Goal: Understand process/instructions: Learn about a topic

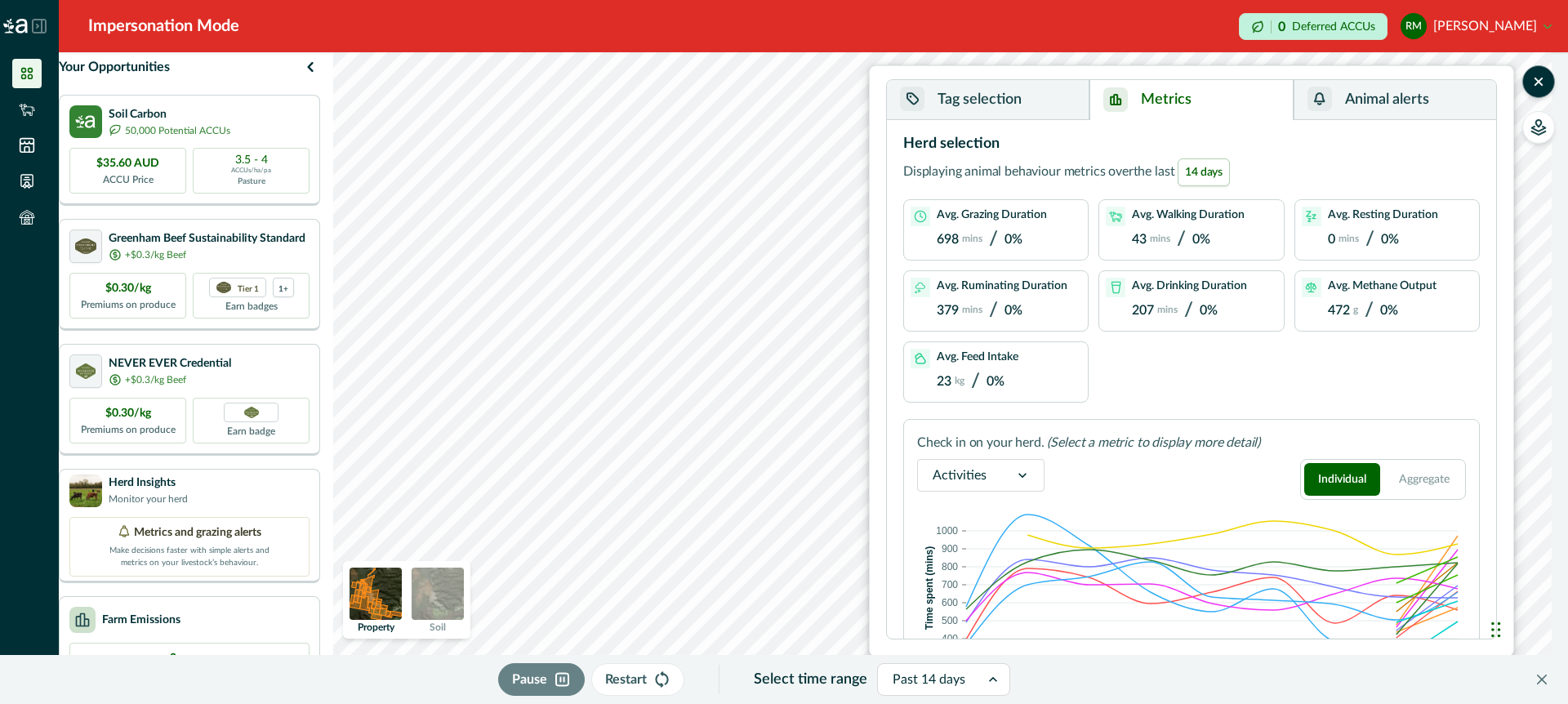
scroll to position [108, 0]
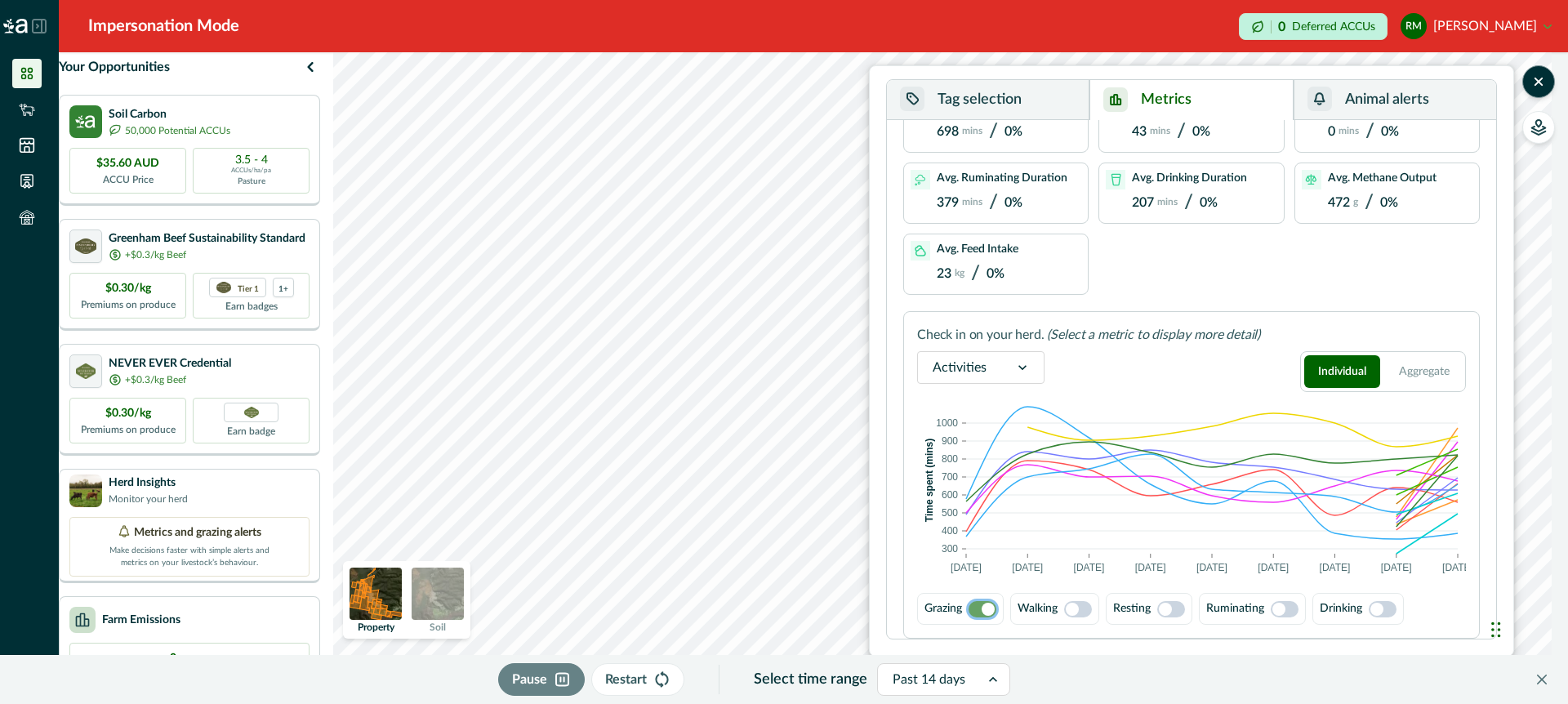
click at [1049, 96] on button "Tag selection" at bounding box center [988, 100] width 203 height 40
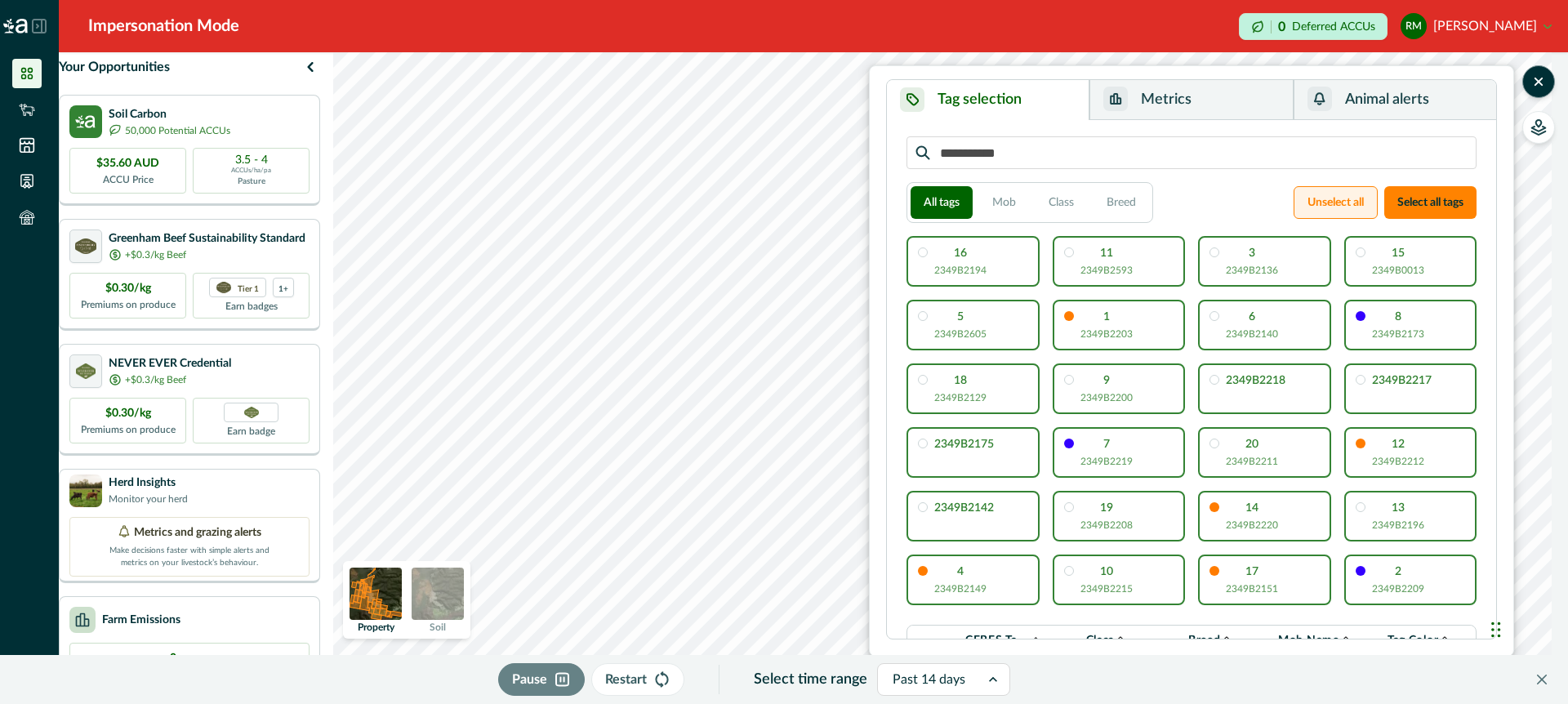
click at [1328, 198] on button "Unselect all" at bounding box center [1335, 202] width 84 height 33
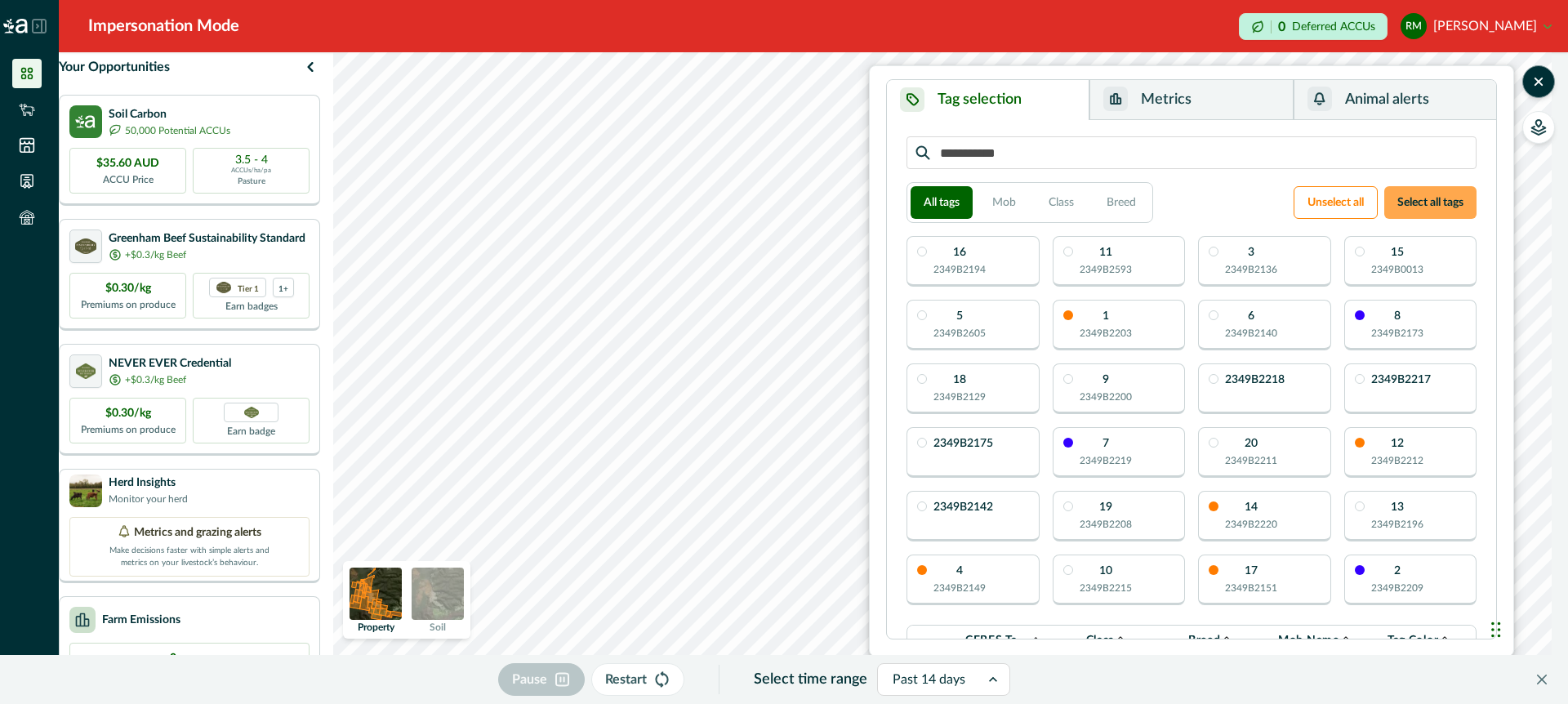
click at [1422, 187] on button "Select all tags" at bounding box center [1429, 202] width 92 height 33
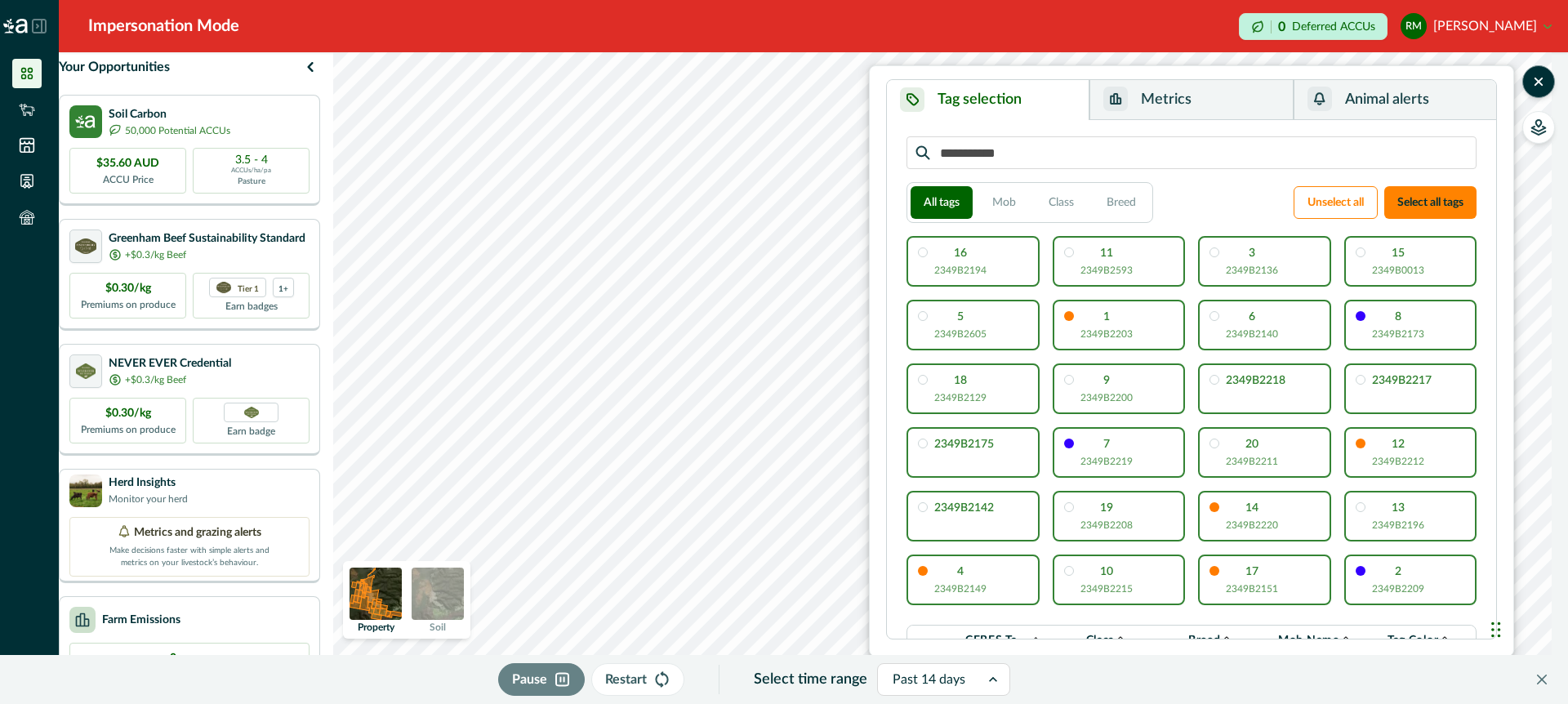
click at [1244, 100] on button "Metrics" at bounding box center [1190, 100] width 203 height 40
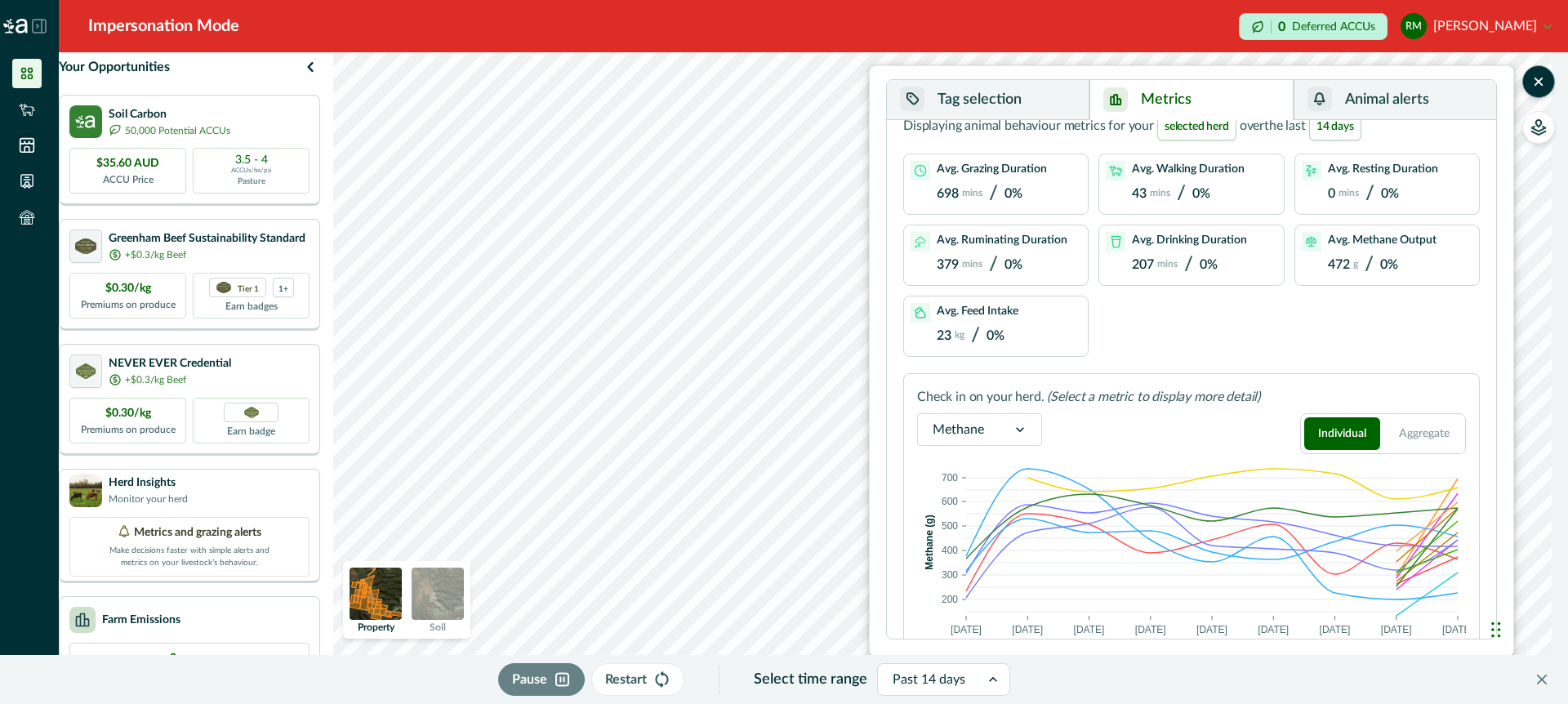
scroll to position [70, 0]
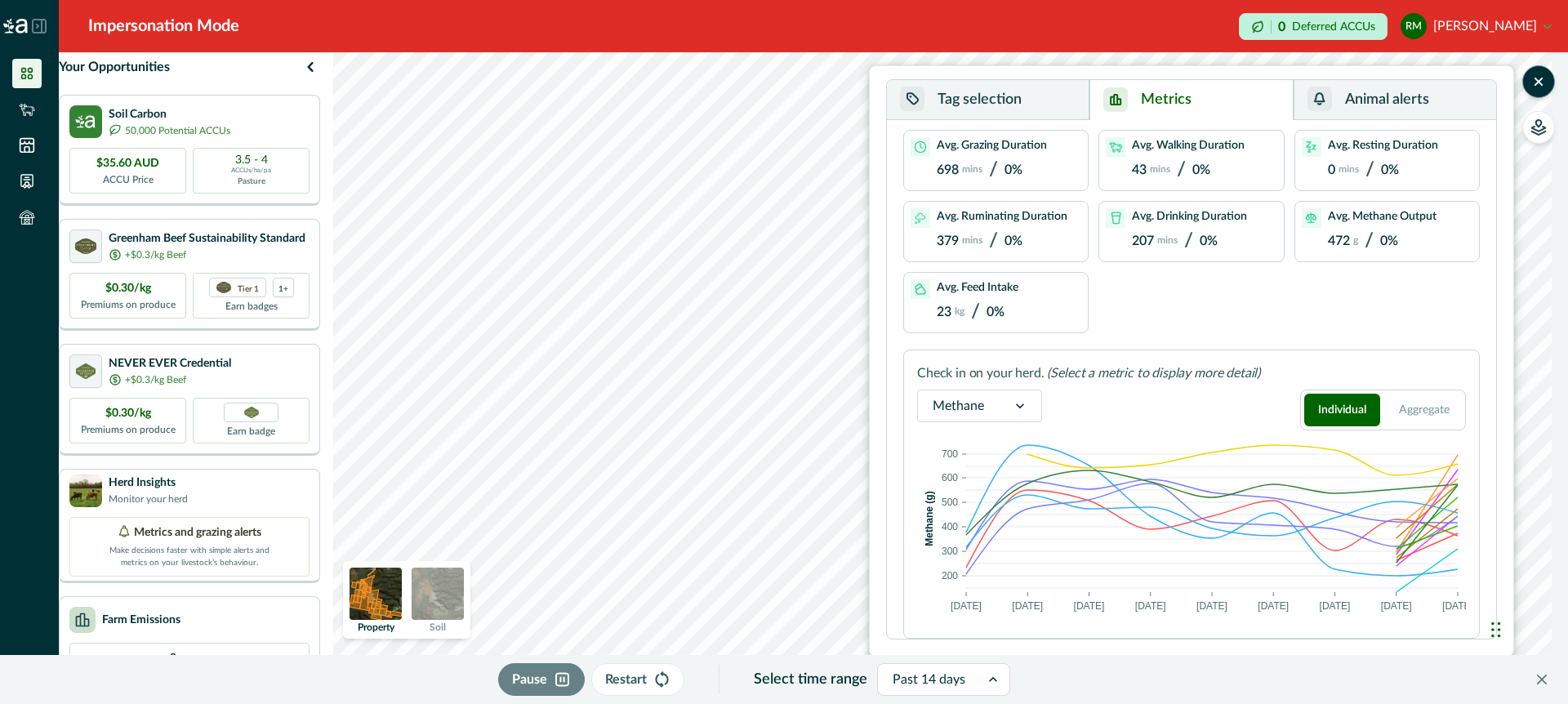
click at [1018, 405] on icon at bounding box center [1020, 406] width 17 height 17
click at [964, 520] on div "Activities" at bounding box center [979, 520] width 123 height 30
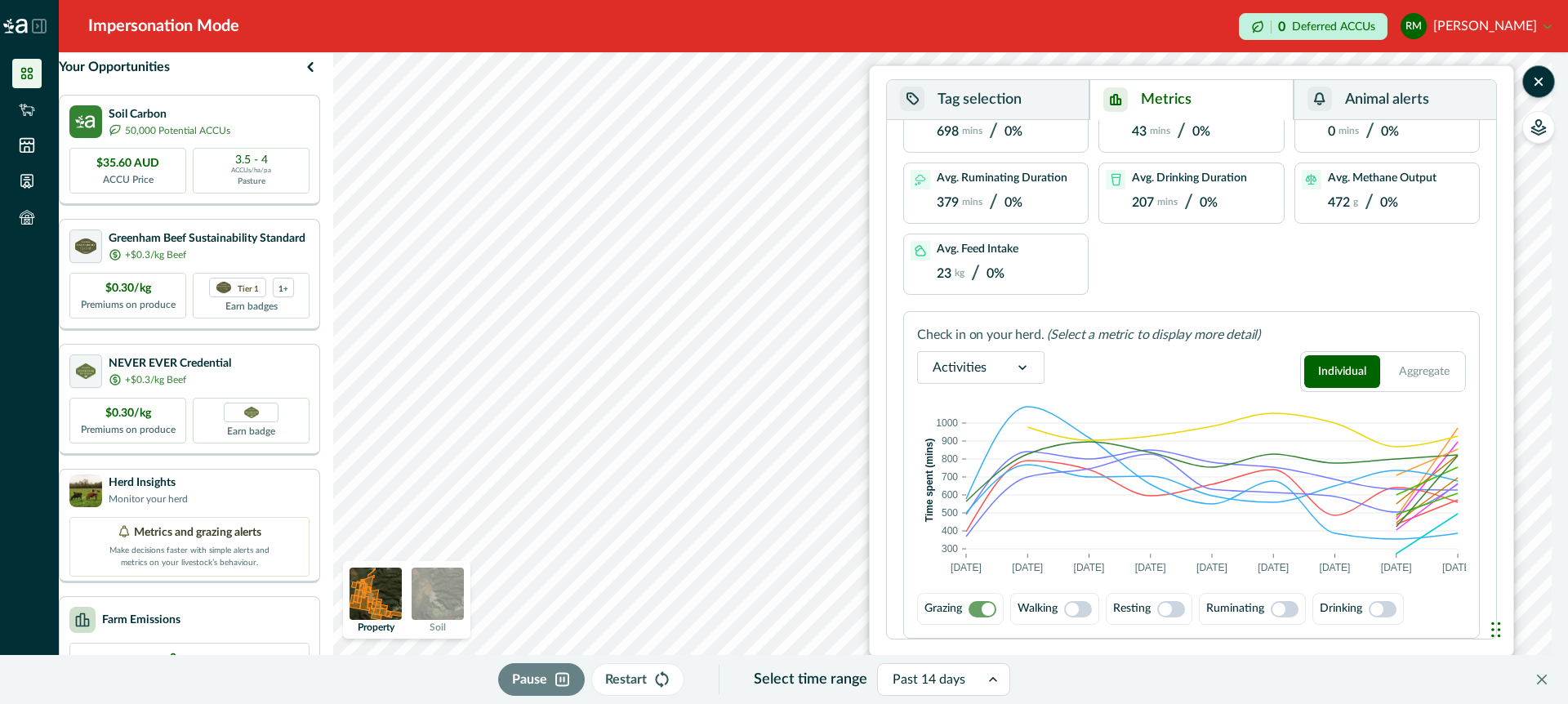
click at [1084, 609] on span at bounding box center [1078, 610] width 28 height 17
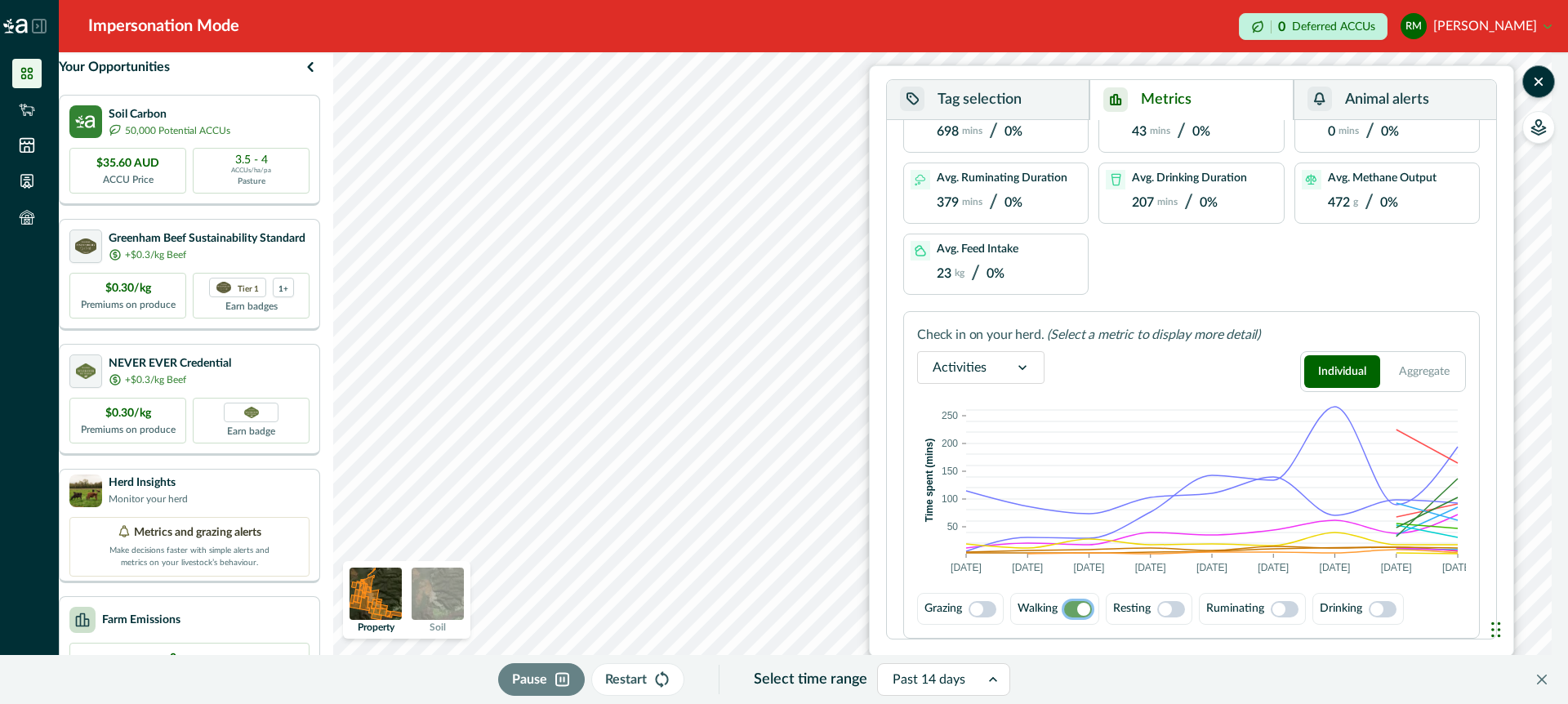
click at [984, 608] on span at bounding box center [983, 610] width 28 height 17
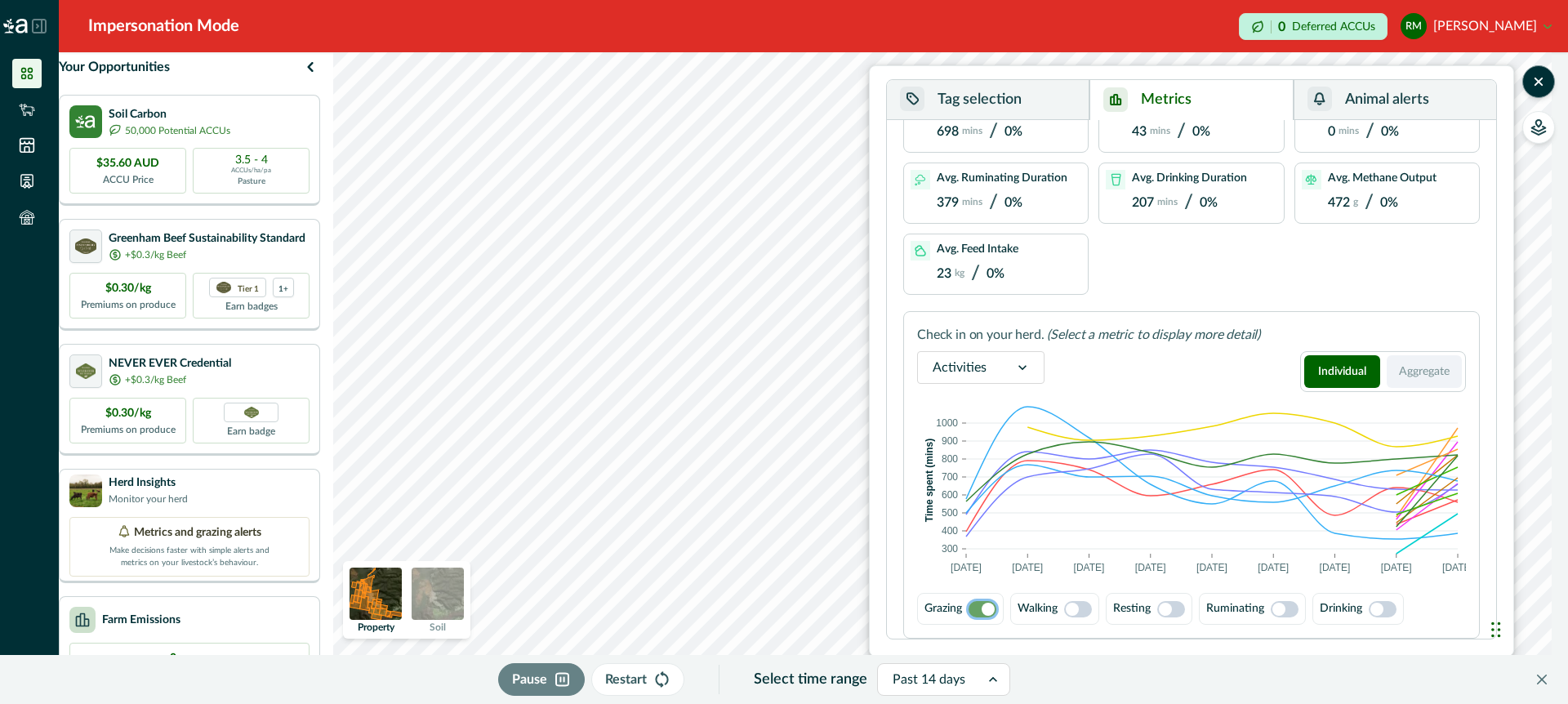
click at [1428, 366] on button "Aggregate" at bounding box center [1425, 372] width 76 height 33
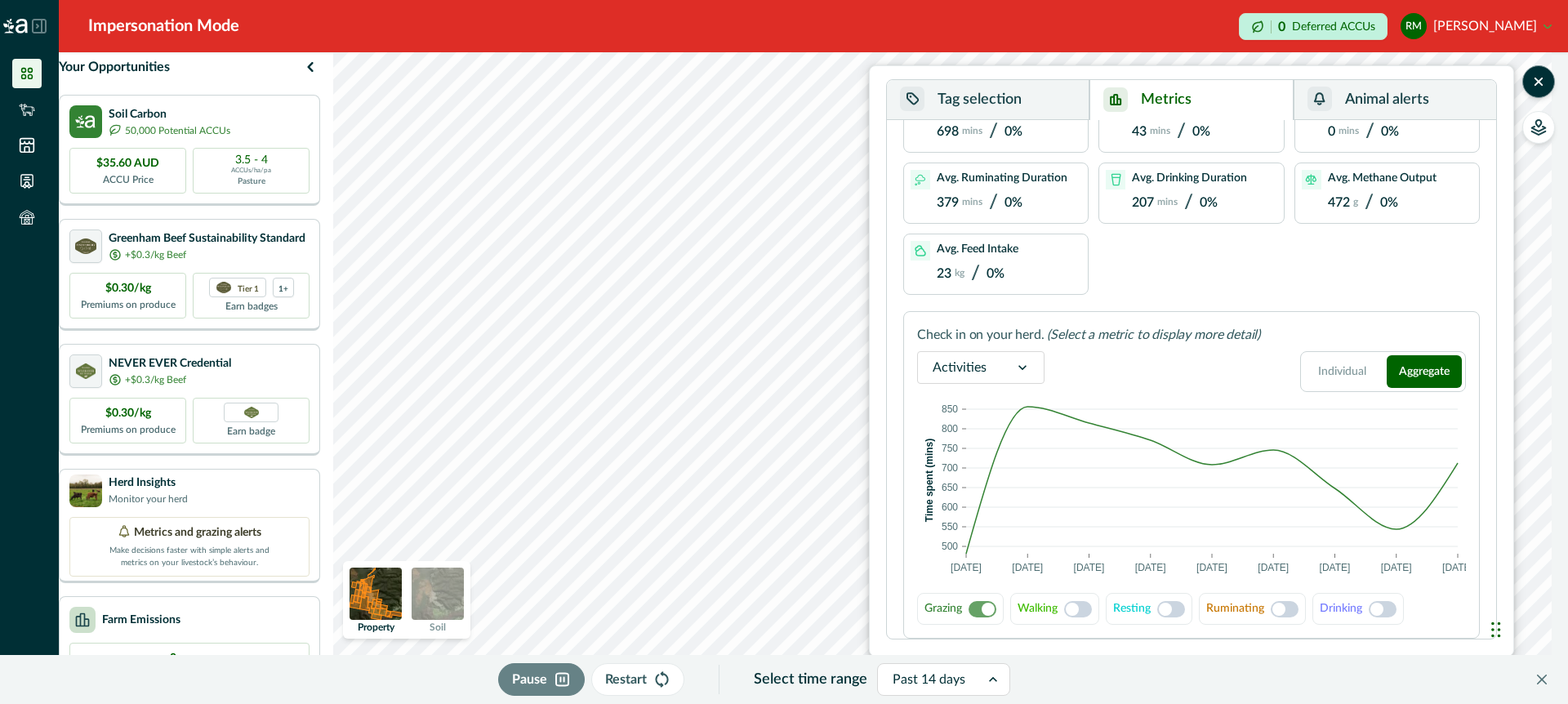
click at [1086, 609] on span at bounding box center [1078, 610] width 28 height 17
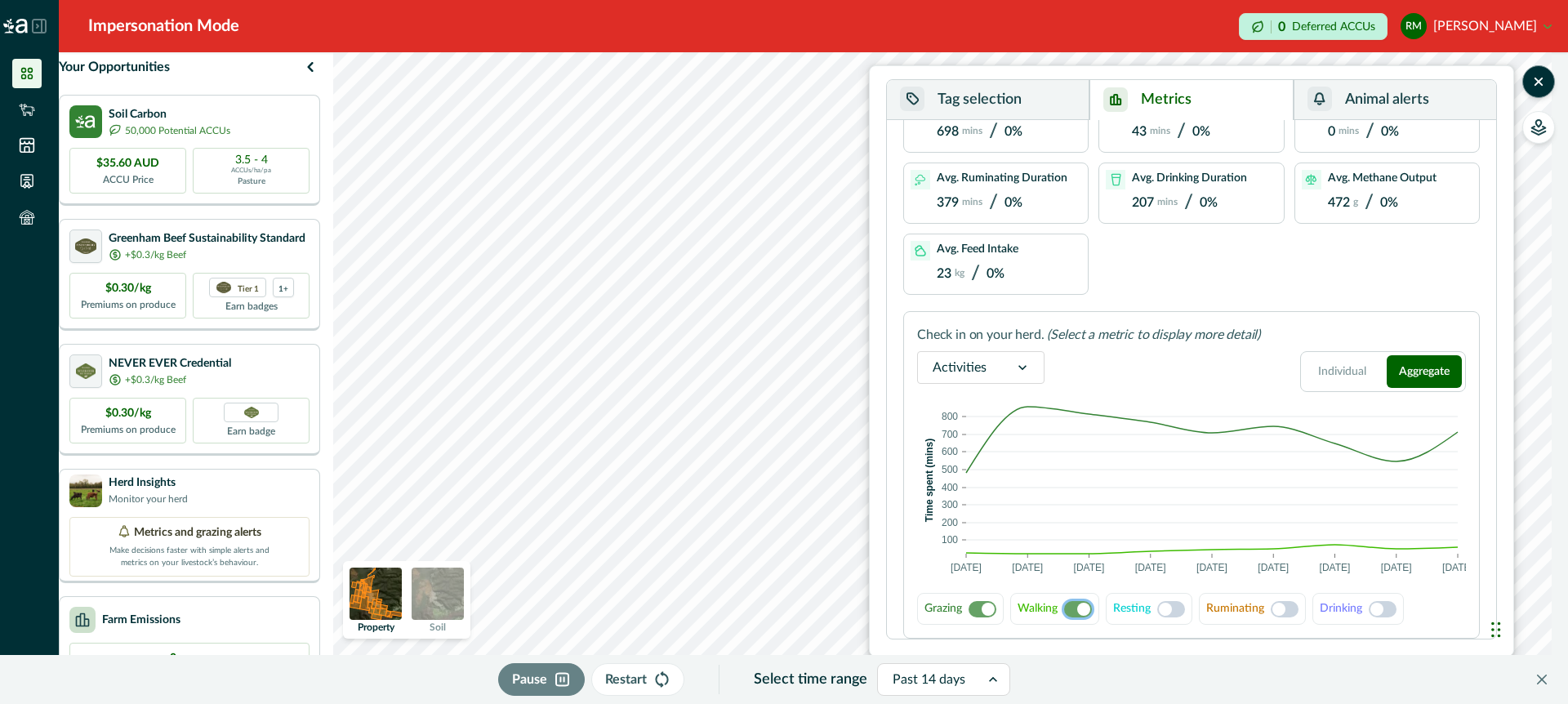
click at [1074, 610] on span at bounding box center [1078, 610] width 28 height 17
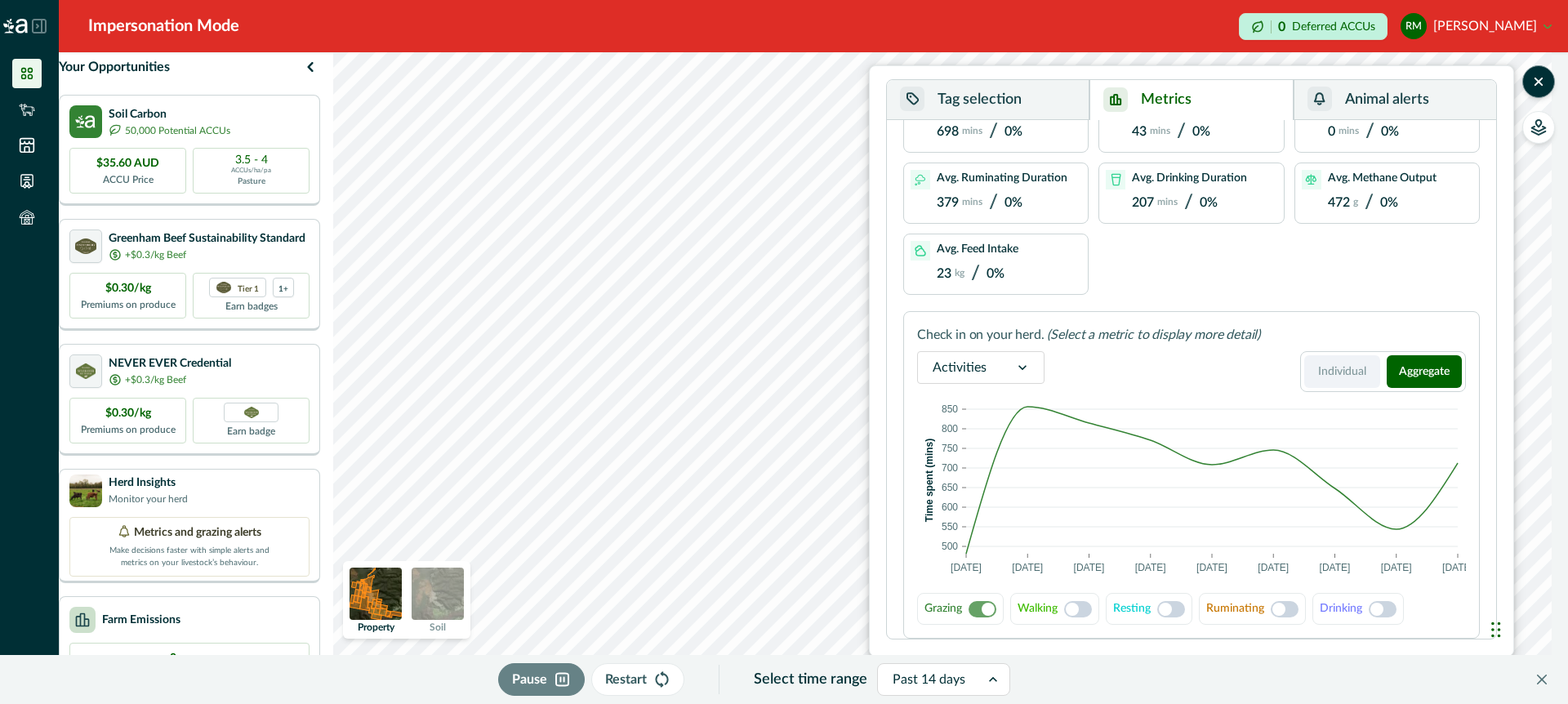
click at [1341, 372] on button "Individual" at bounding box center [1342, 372] width 76 height 33
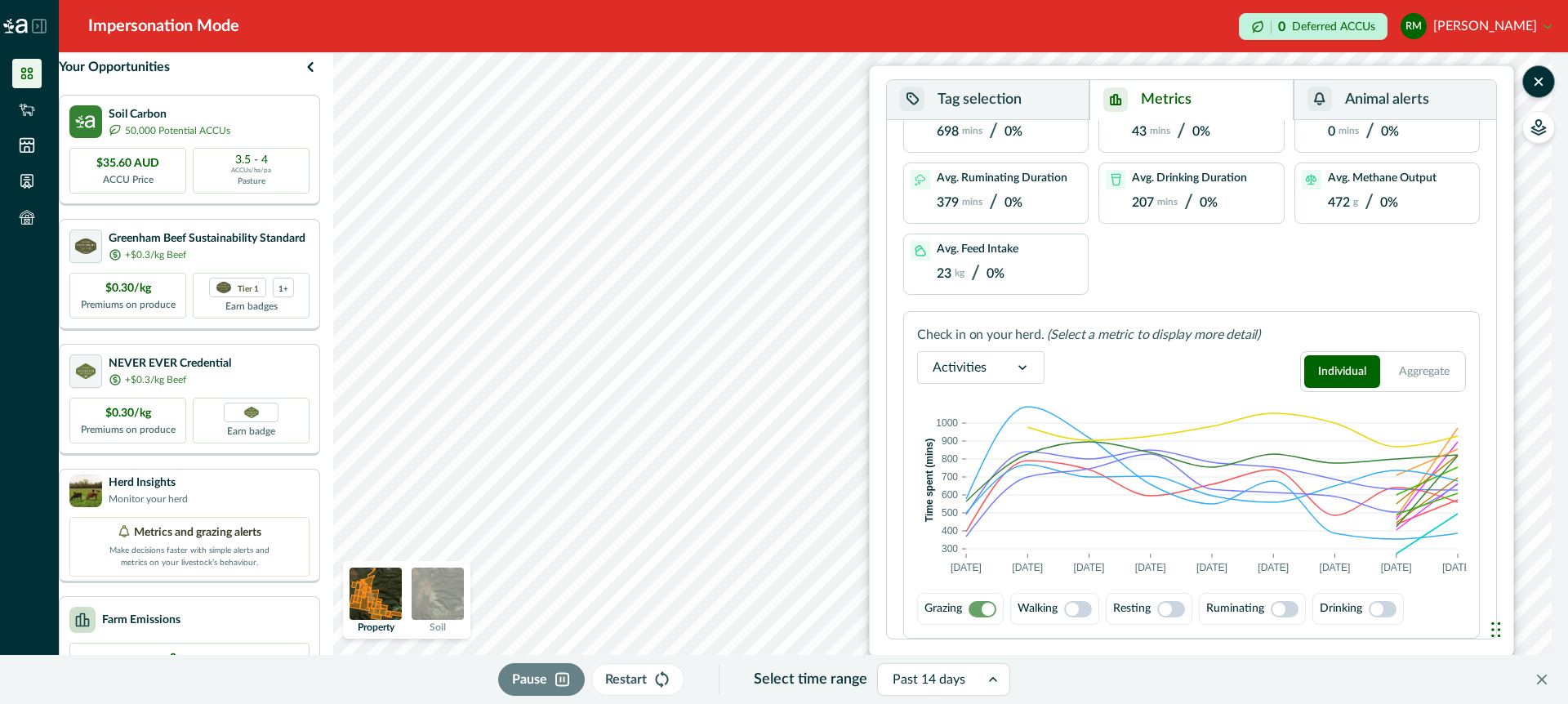
click at [1085, 607] on span at bounding box center [1078, 610] width 28 height 17
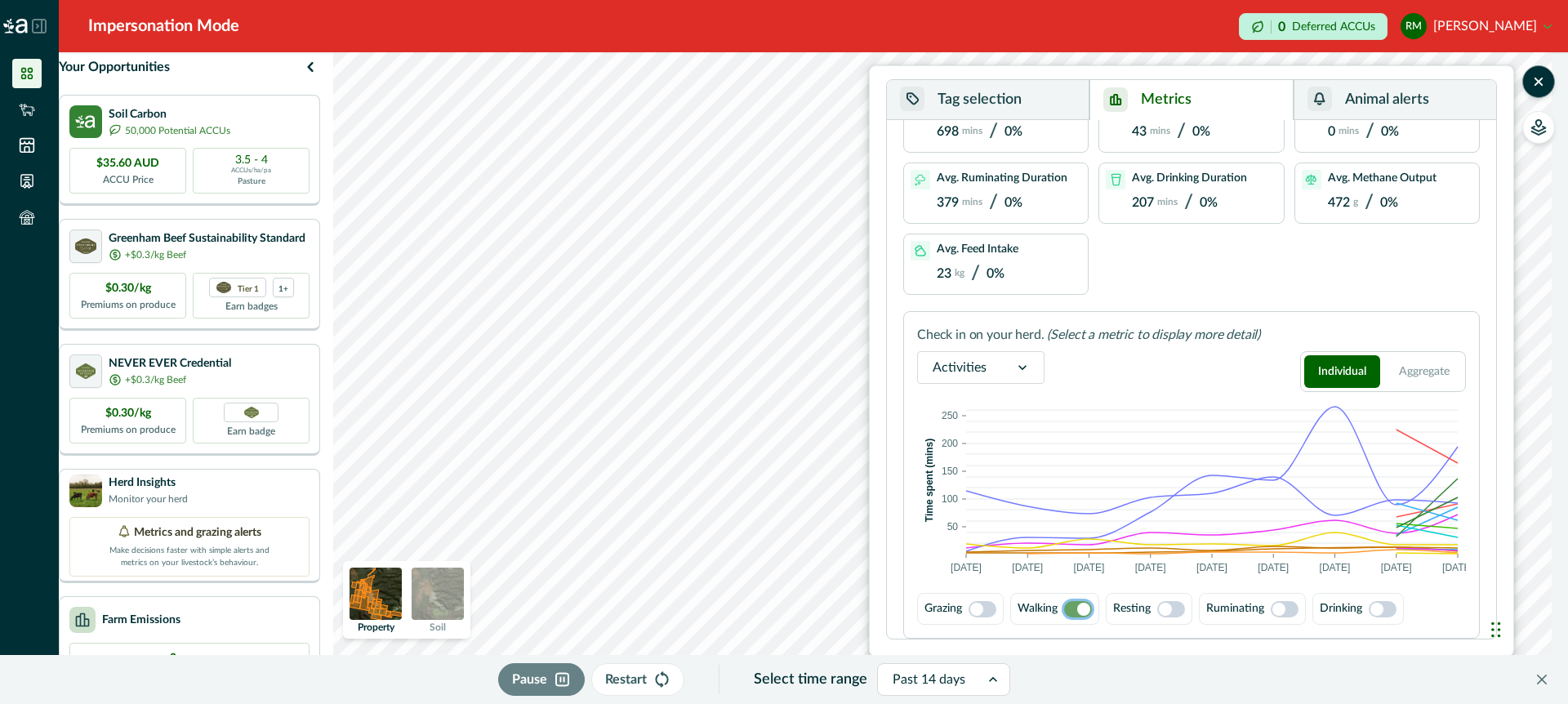
click at [1175, 608] on span at bounding box center [1171, 610] width 28 height 17
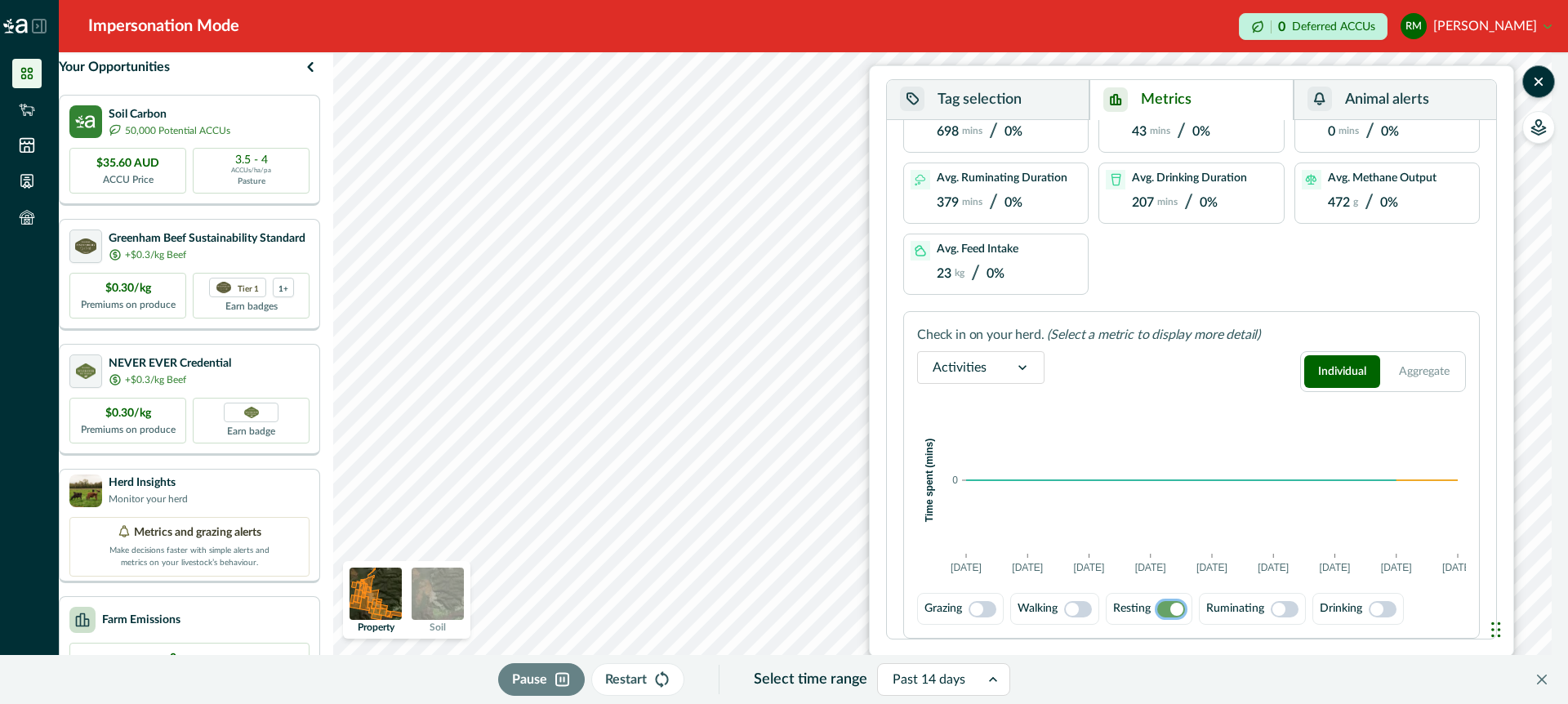
click at [994, 608] on span at bounding box center [983, 610] width 28 height 17
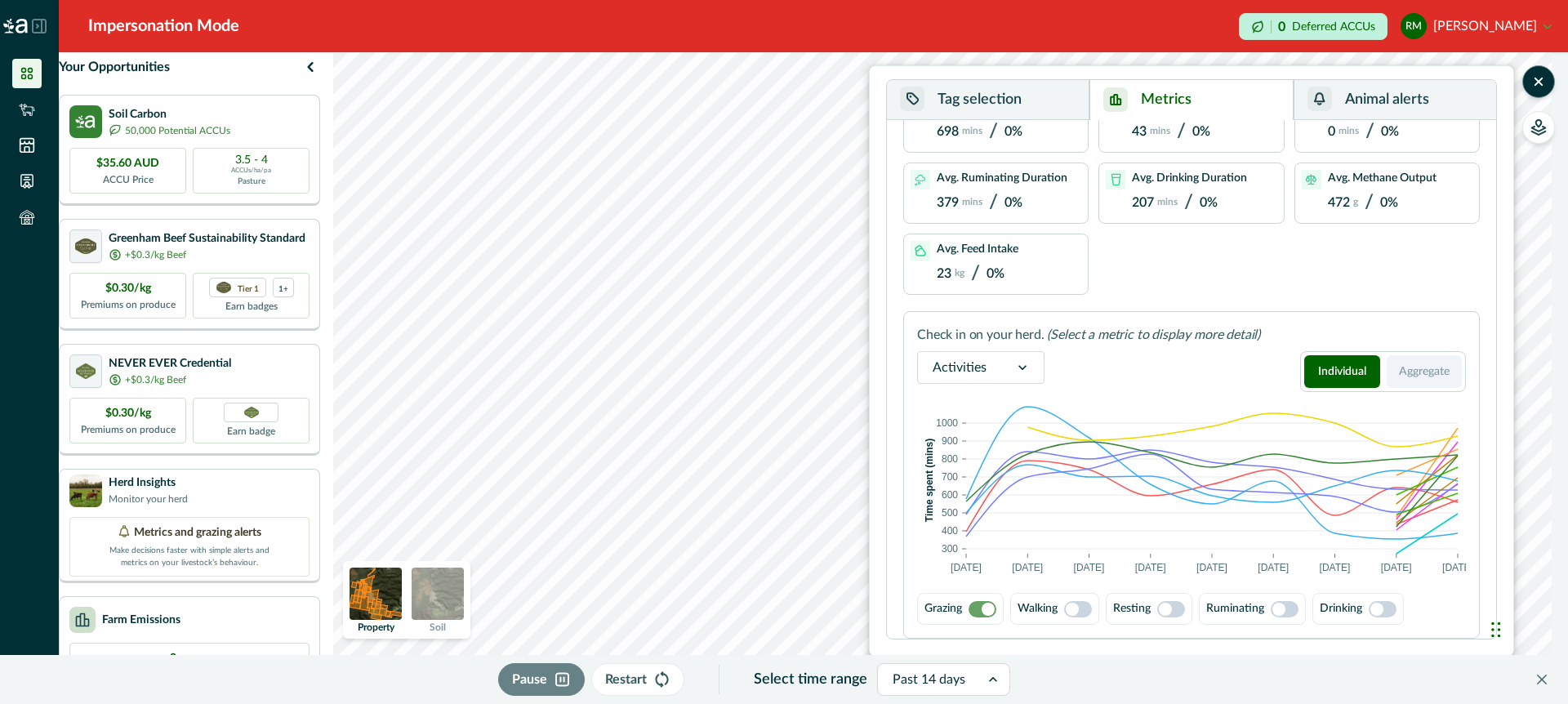
click at [1428, 370] on button "Aggregate" at bounding box center [1425, 372] width 76 height 33
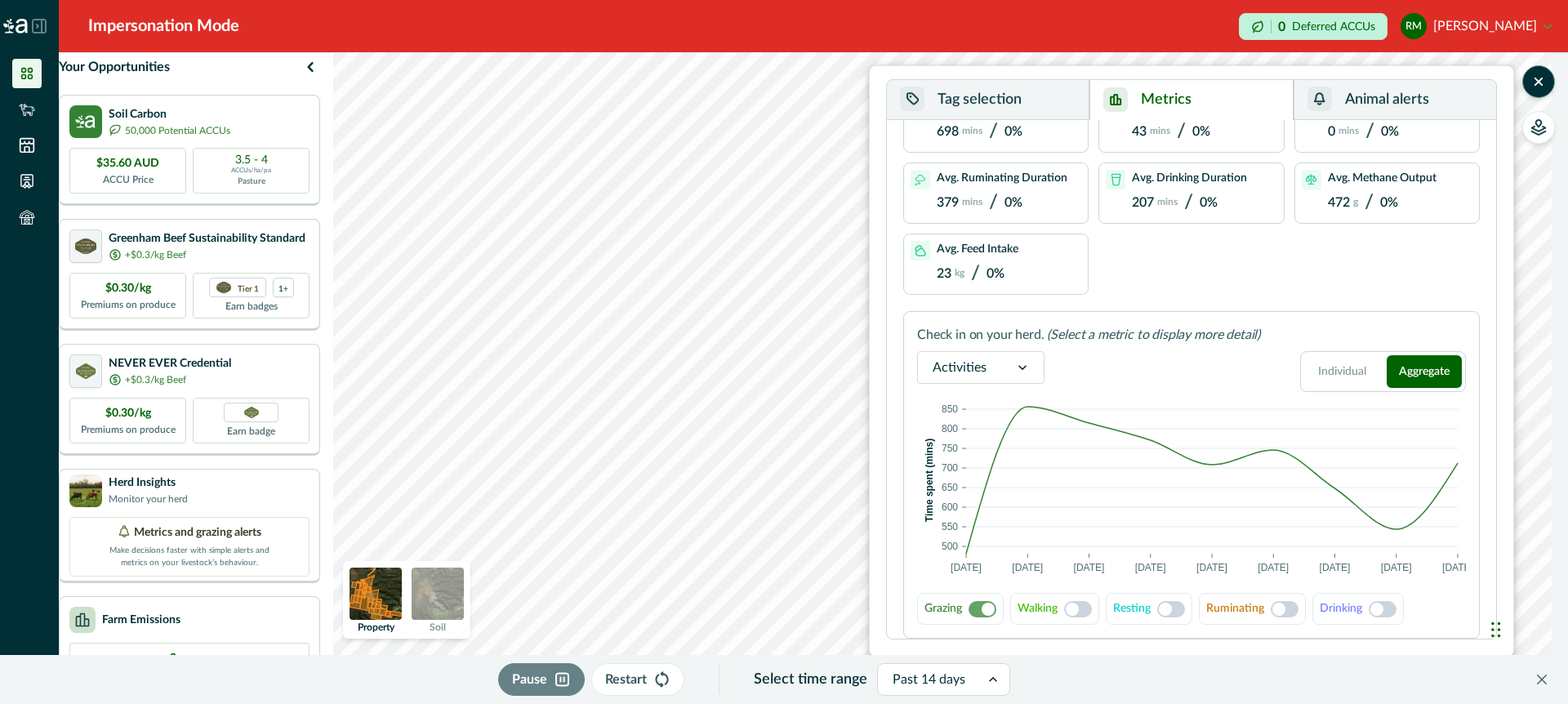
click at [1082, 609] on span at bounding box center [1078, 610] width 28 height 17
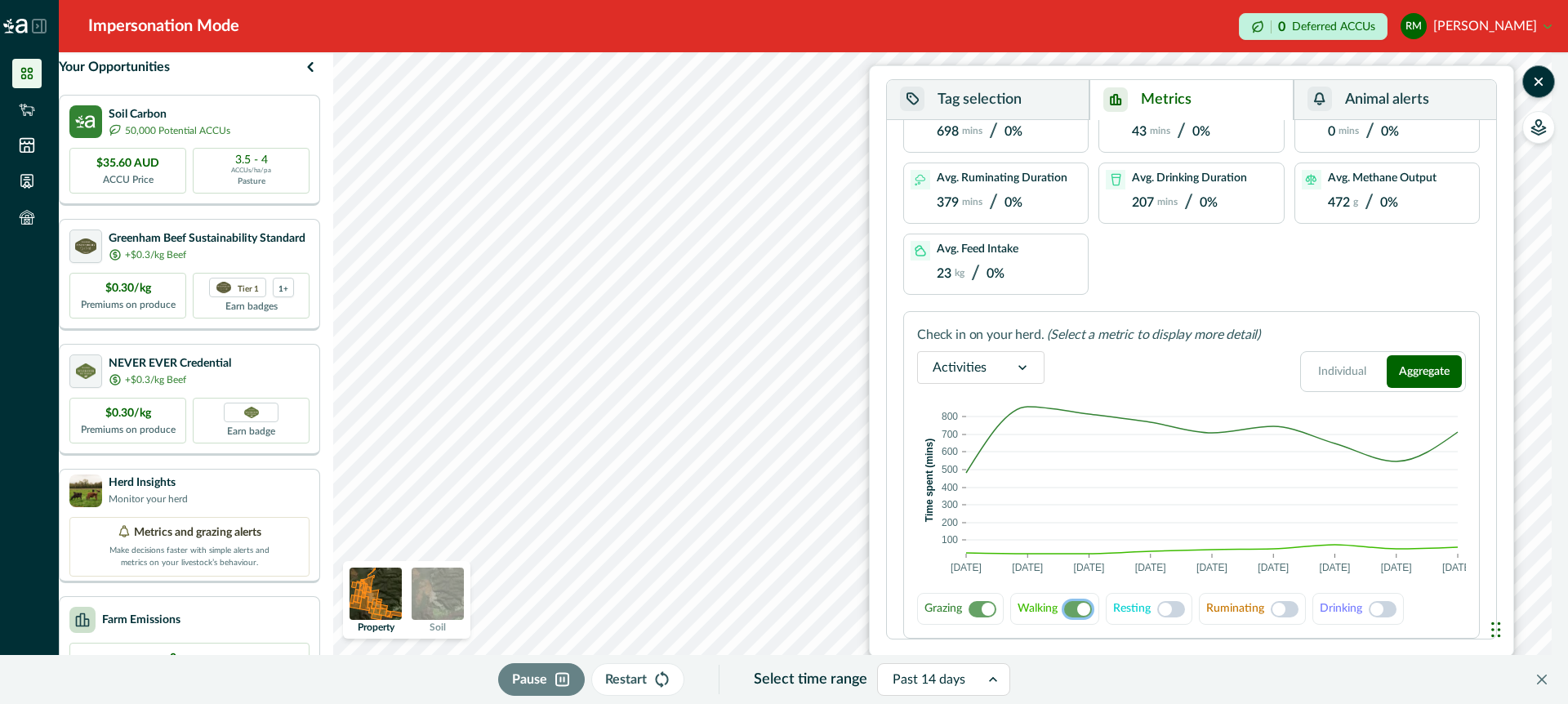
click at [971, 611] on span at bounding box center [983, 610] width 28 height 17
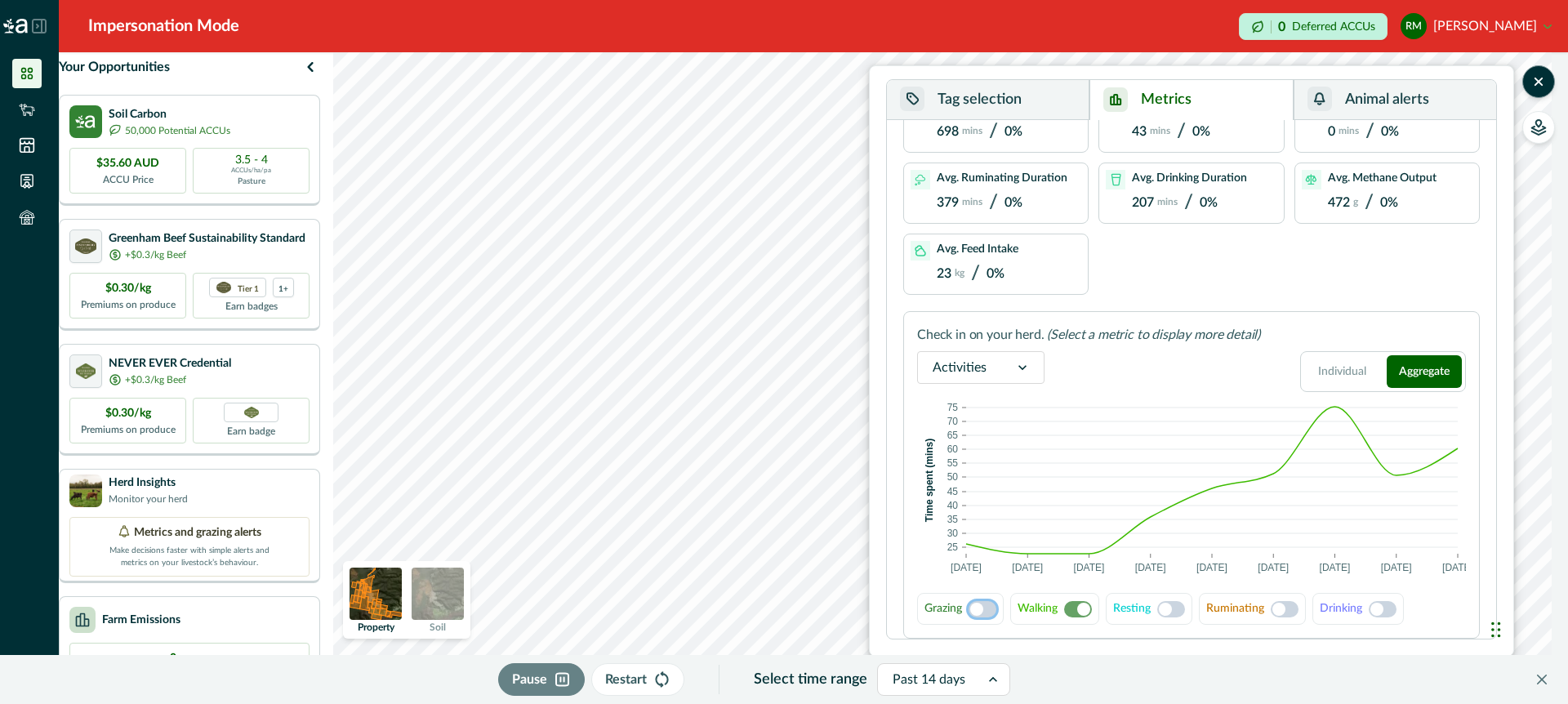
click at [992, 610] on span at bounding box center [983, 610] width 28 height 17
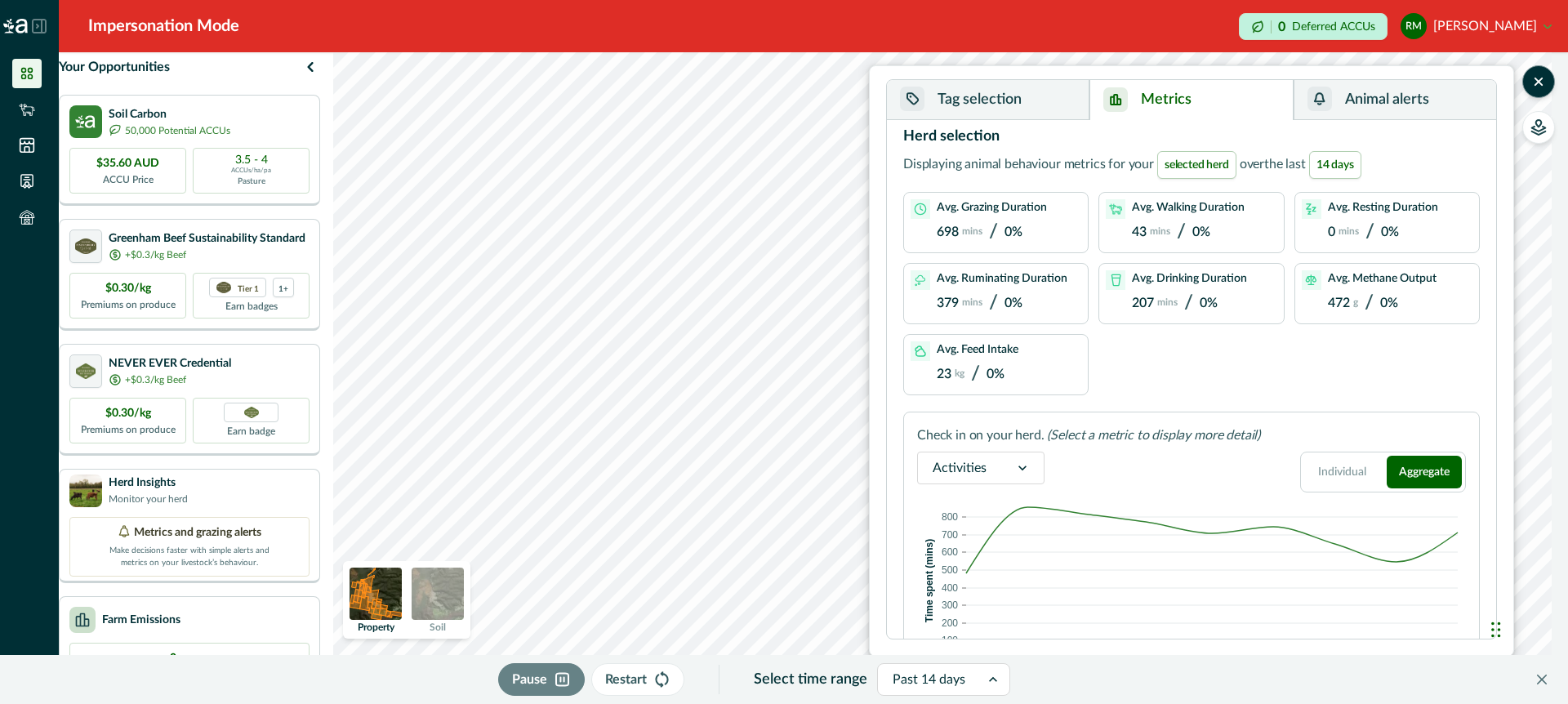
scroll to position [0, 0]
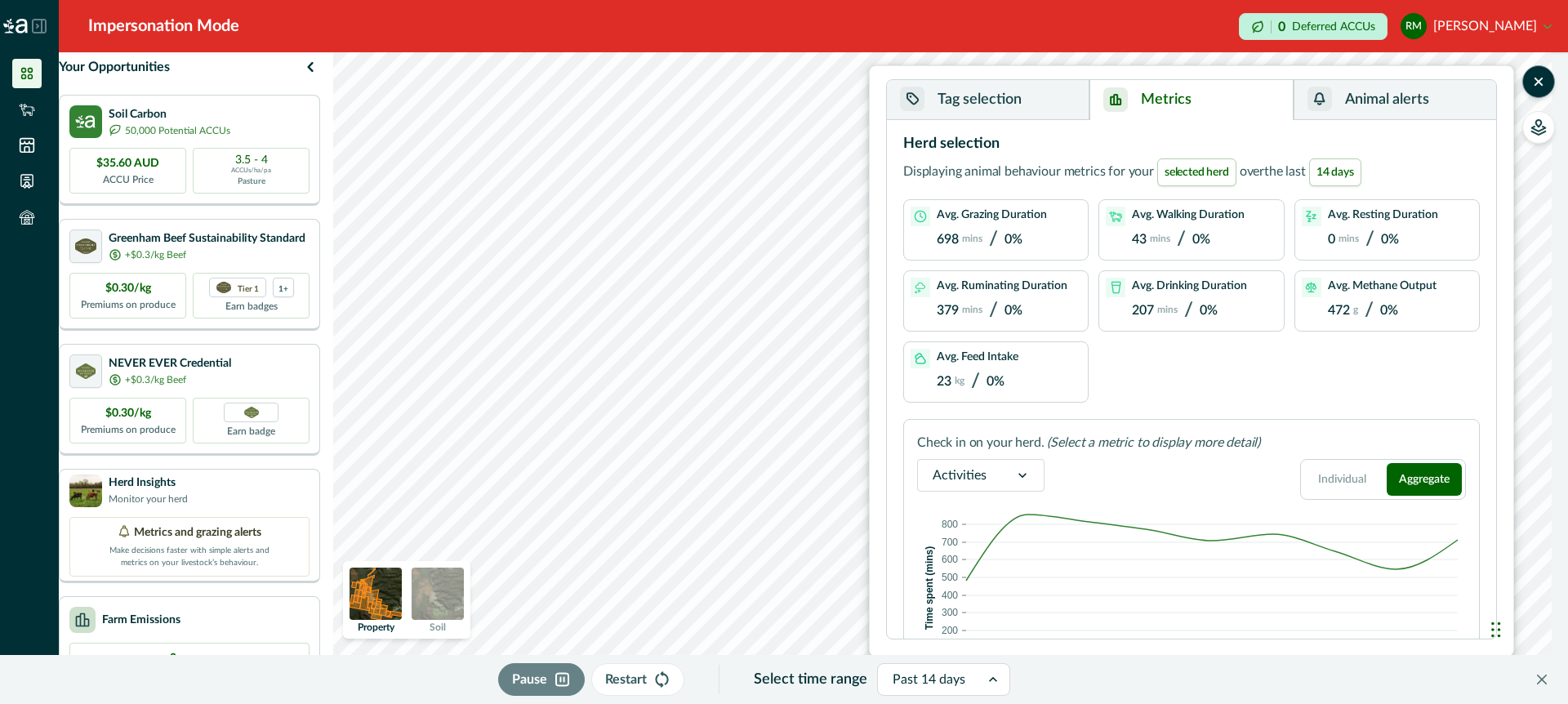
click at [1043, 101] on button "Tag selection" at bounding box center [988, 100] width 203 height 40
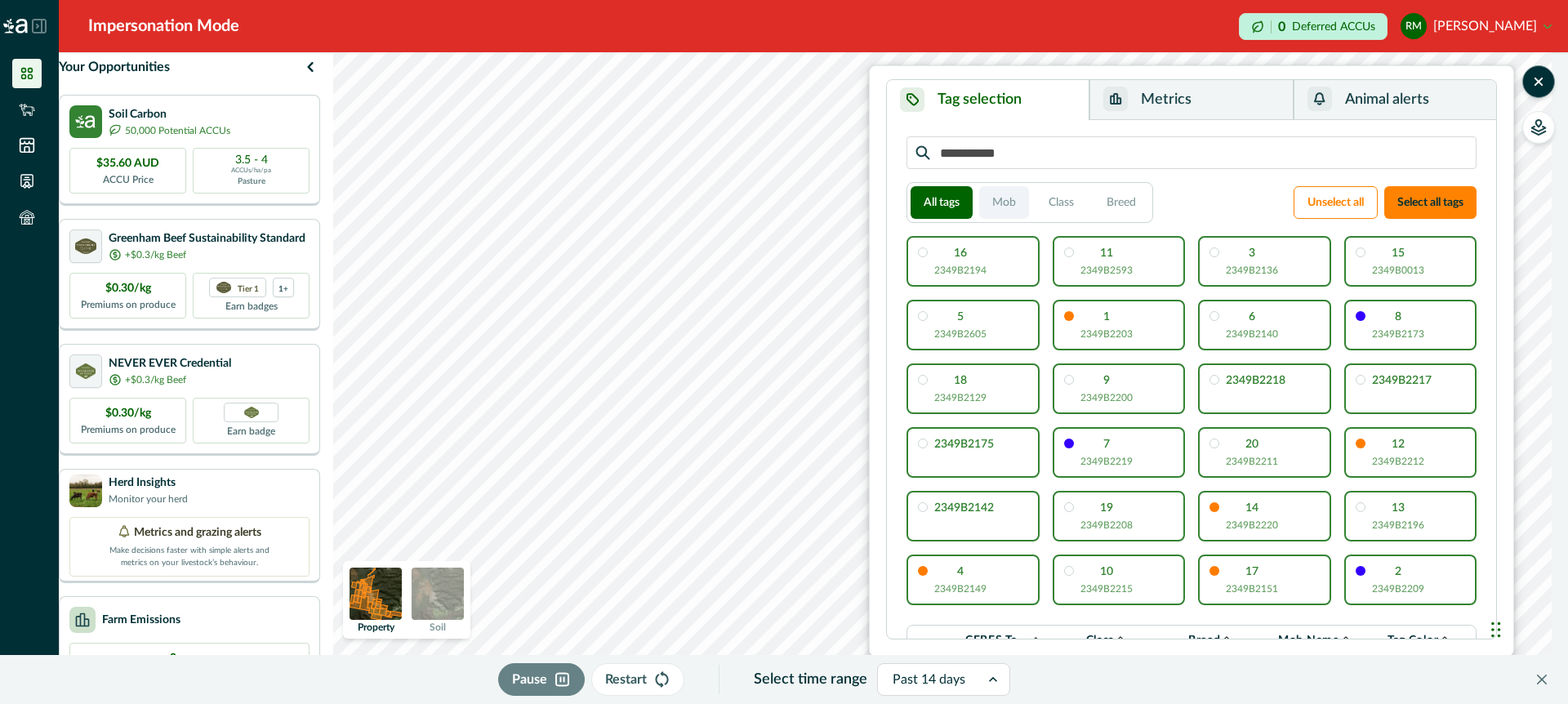
click at [1008, 204] on button "Mob" at bounding box center [1004, 202] width 50 height 33
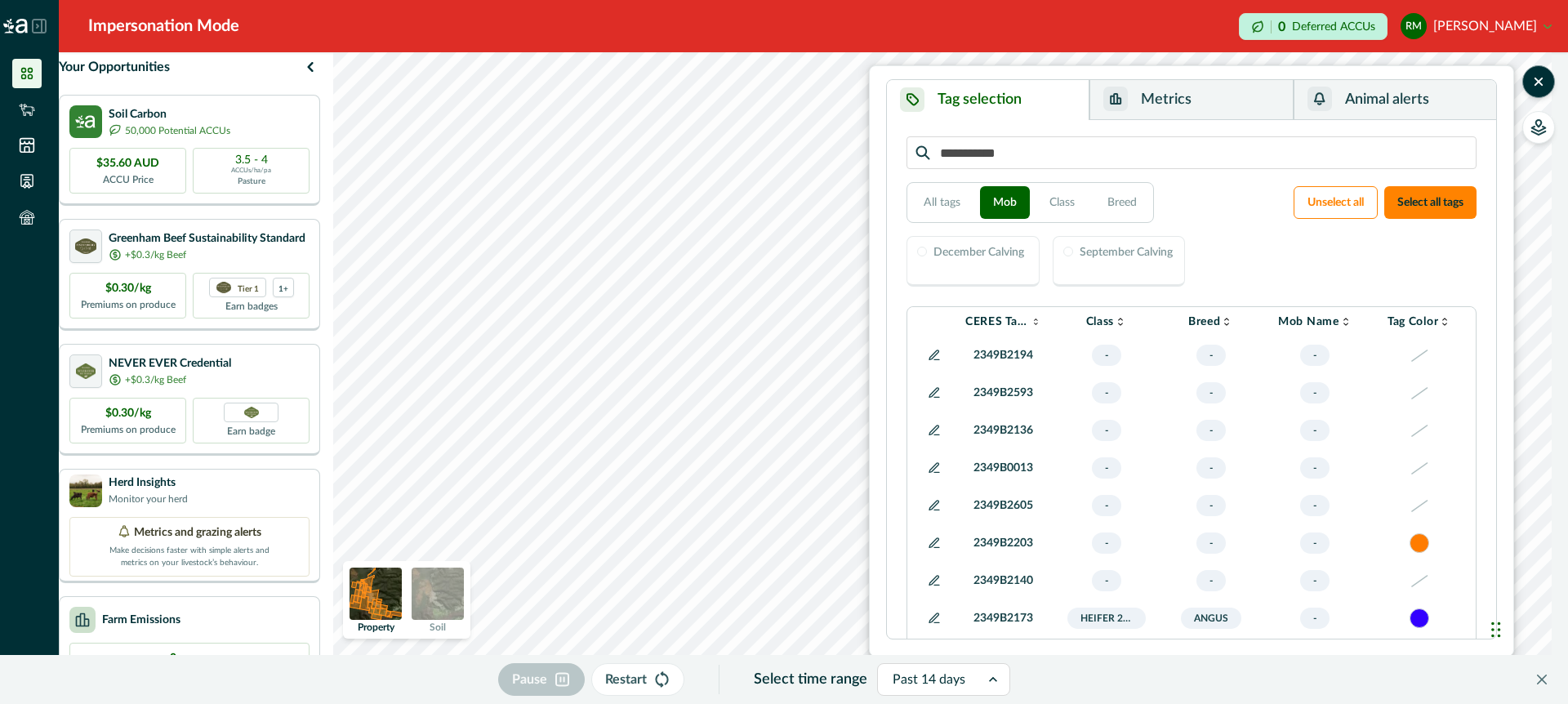
click at [975, 262] on div "December Calving" at bounding box center [978, 254] width 90 height 16
click at [923, 252] on div at bounding box center [921, 251] width 10 height 10
click at [987, 277] on div "December Calving" at bounding box center [972, 262] width 133 height 50
click at [1100, 270] on div "September Calving" at bounding box center [1119, 262] width 133 height 50
click at [1421, 357] on icon at bounding box center [1419, 356] width 20 height 12
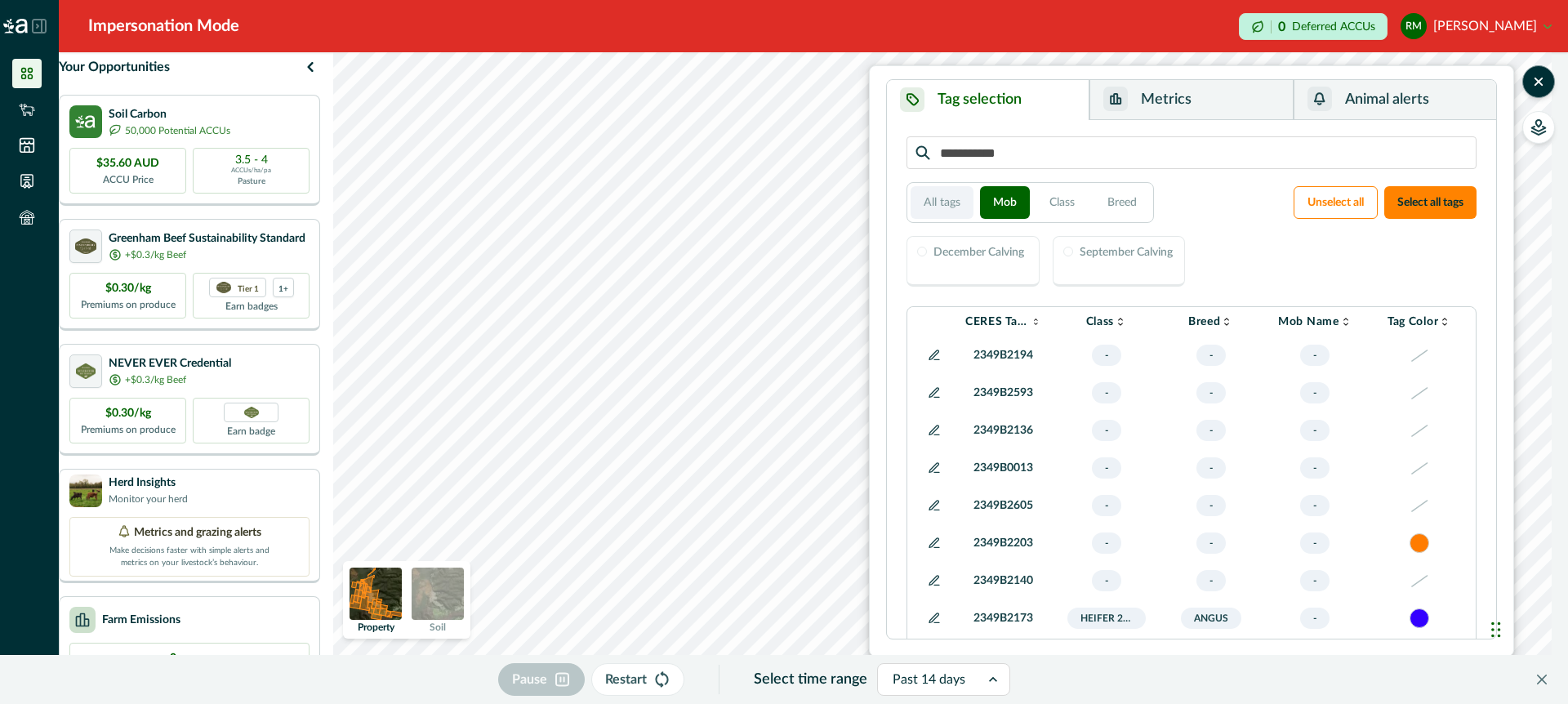
click at [945, 204] on button "All tags" at bounding box center [942, 202] width 63 height 33
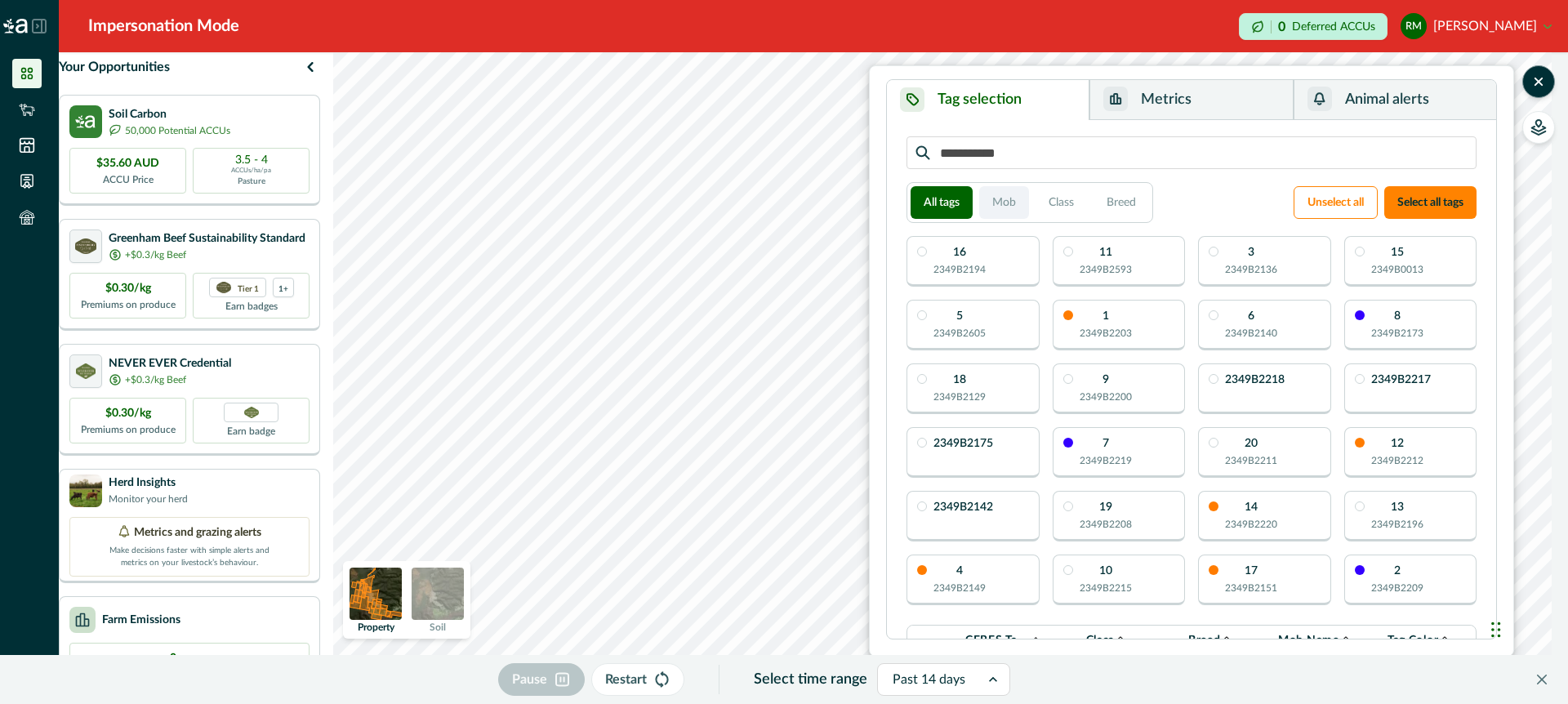
click at [1003, 203] on button "Mob" at bounding box center [1004, 202] width 50 height 33
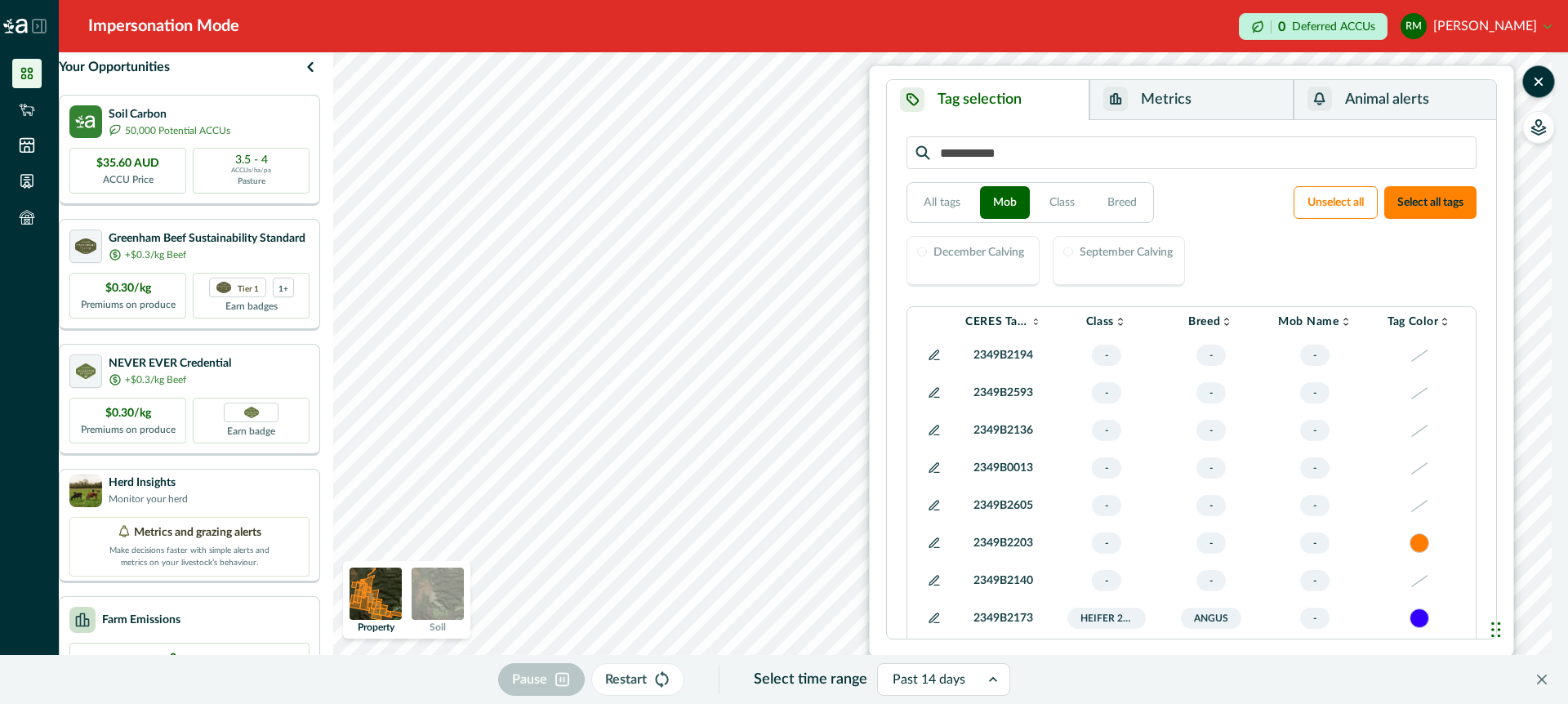
click at [935, 355] on icon at bounding box center [934, 356] width 13 height 13
click at [1226, 106] on button "Metrics" at bounding box center [1190, 100] width 203 height 40
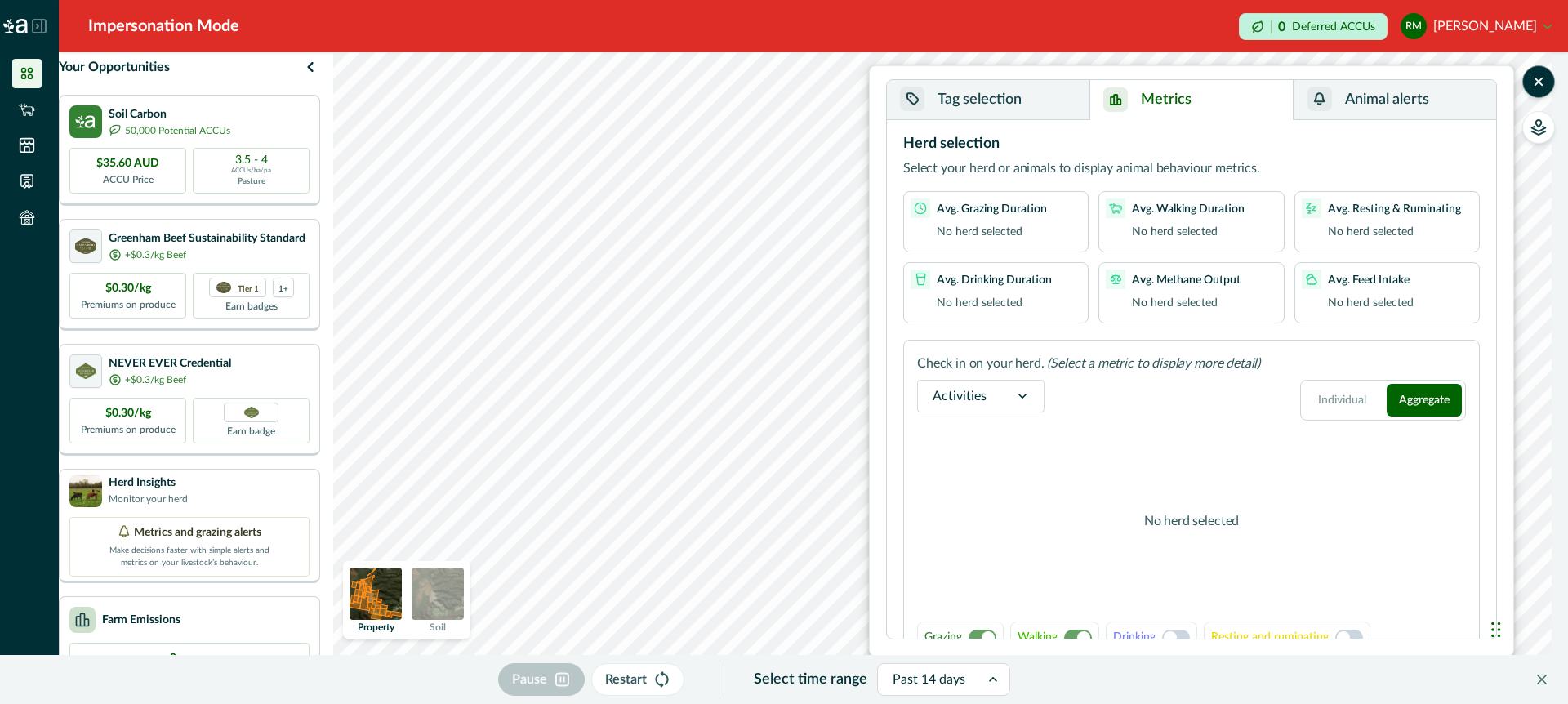
click at [1068, 108] on button "Tag selection" at bounding box center [988, 100] width 203 height 40
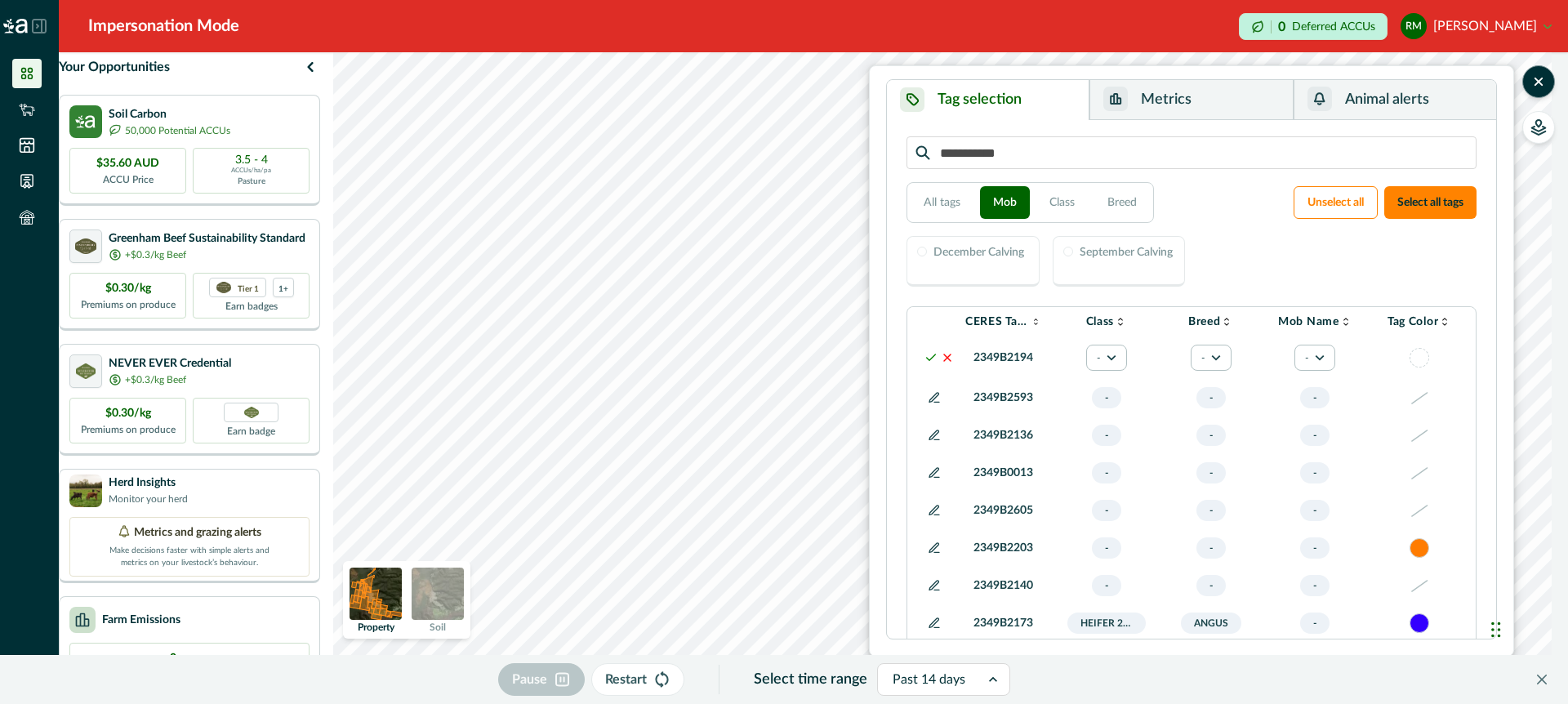
click at [946, 358] on line at bounding box center [946, 358] width 7 height 7
click at [1249, 101] on button "Metrics" at bounding box center [1190, 100] width 203 height 40
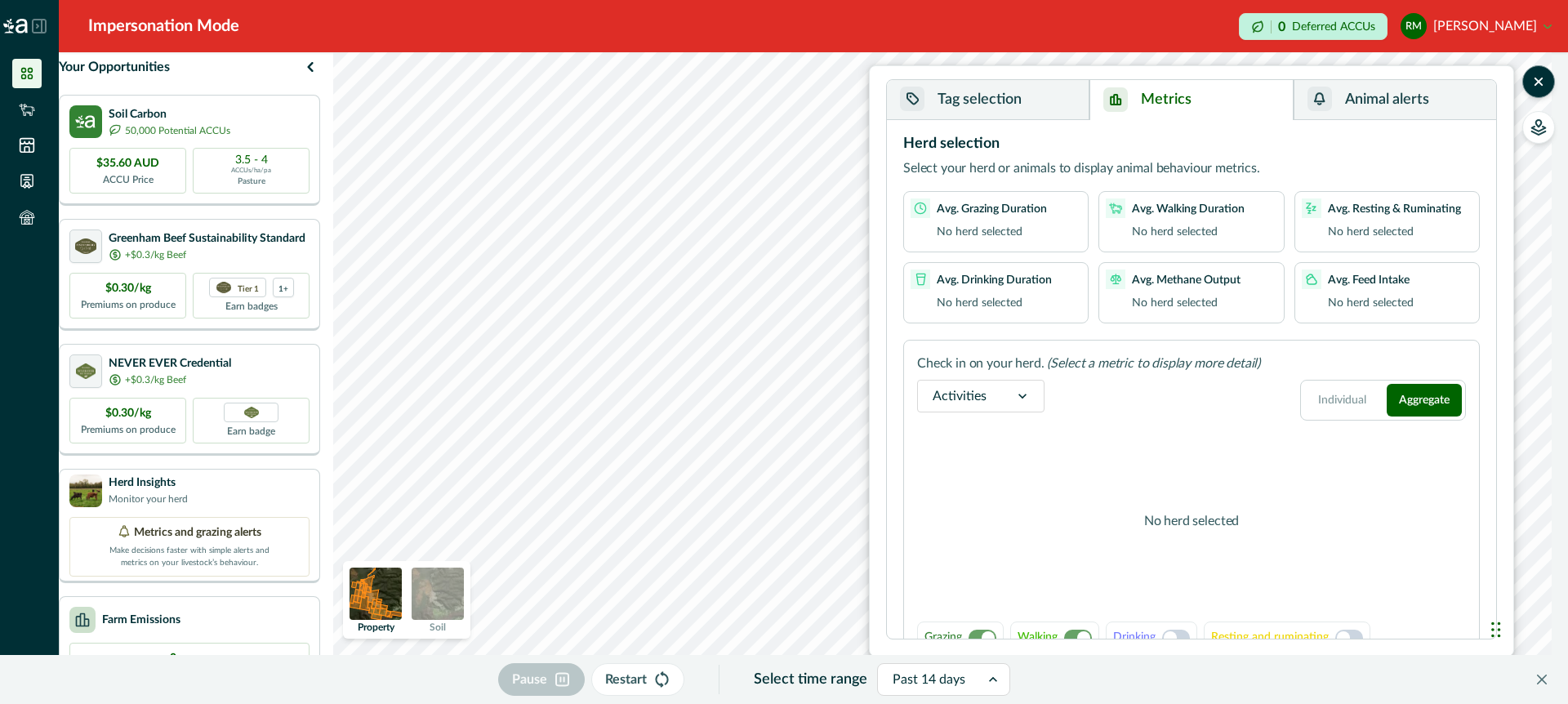
click at [1065, 104] on button "Tag selection" at bounding box center [988, 100] width 203 height 40
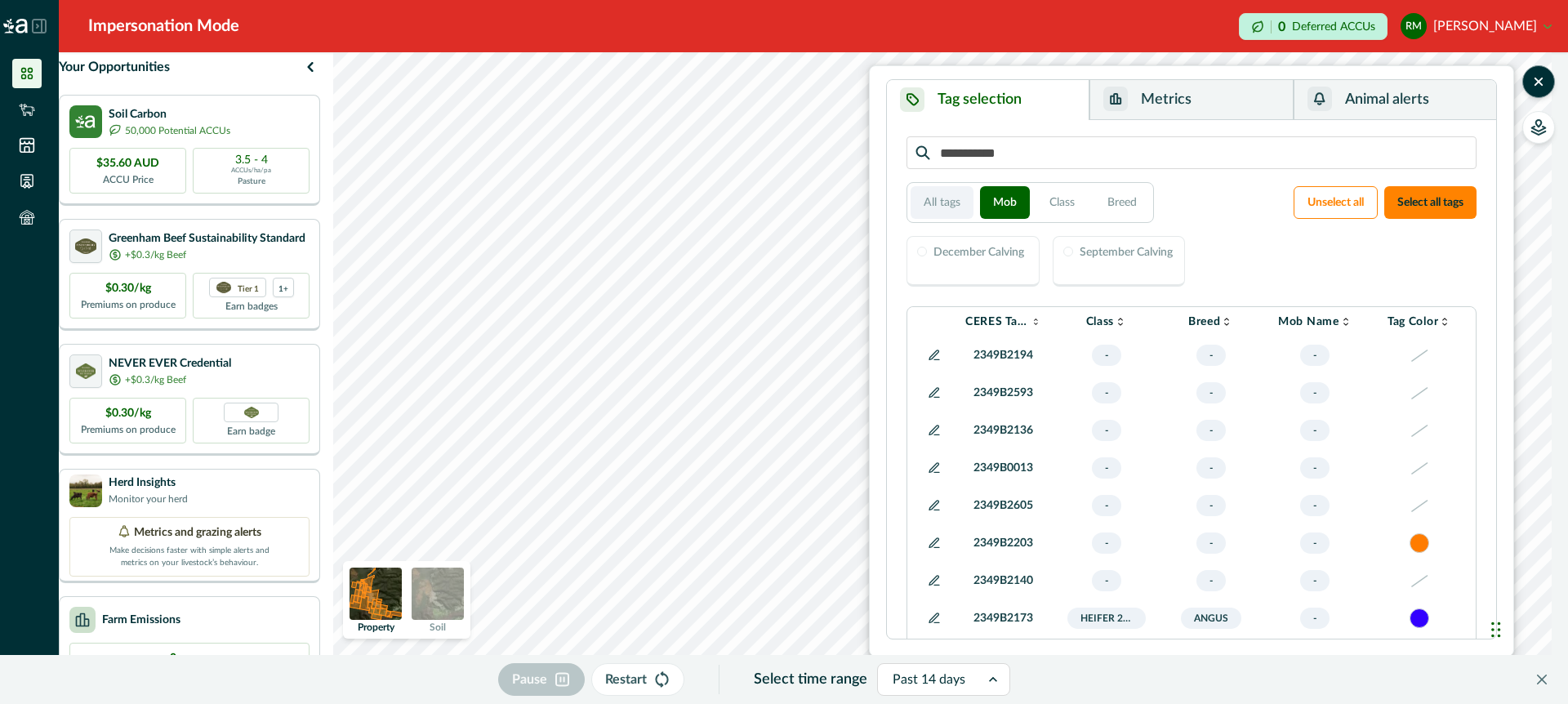
click at [935, 205] on button "All tags" at bounding box center [942, 202] width 63 height 33
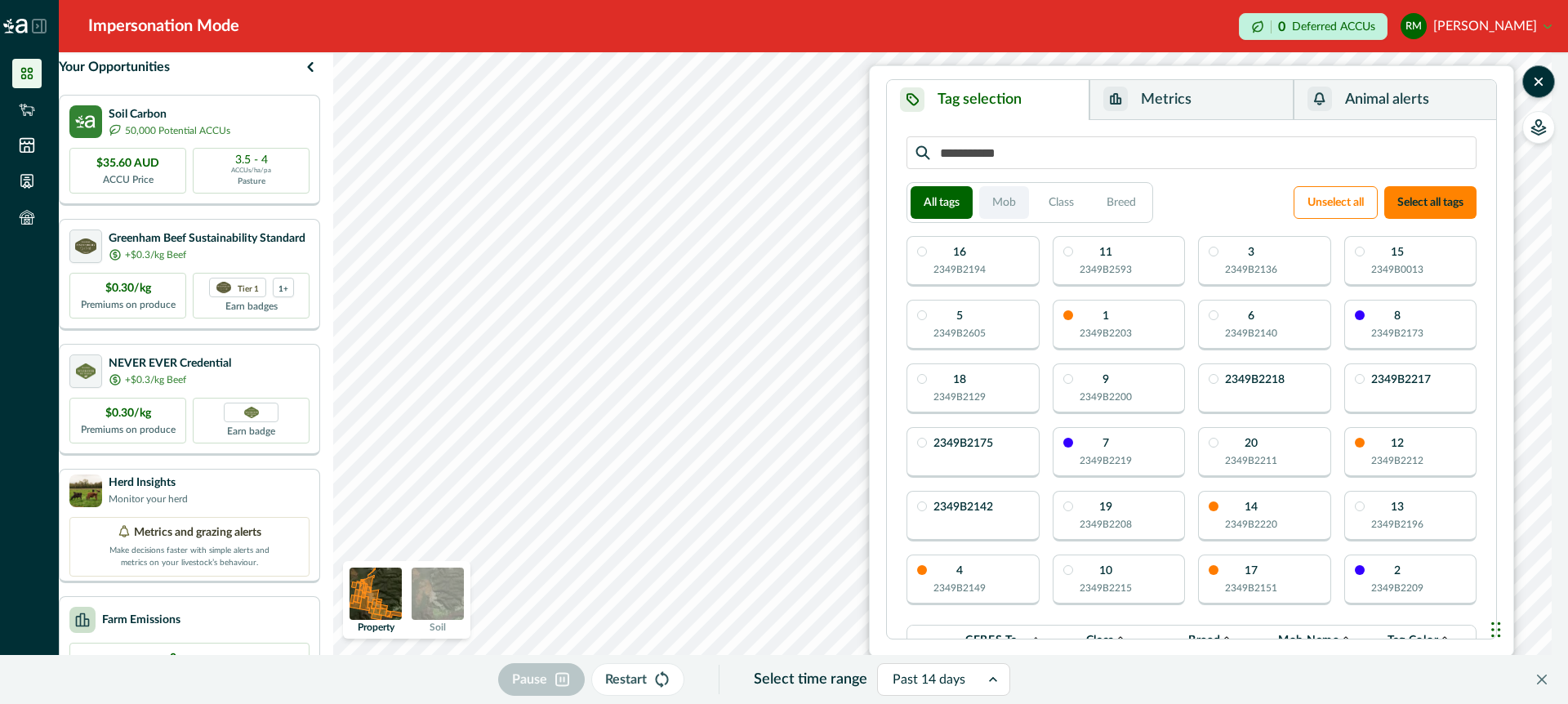
click at [1000, 202] on button "Mob" at bounding box center [1004, 202] width 50 height 33
